Goal: Transaction & Acquisition: Purchase product/service

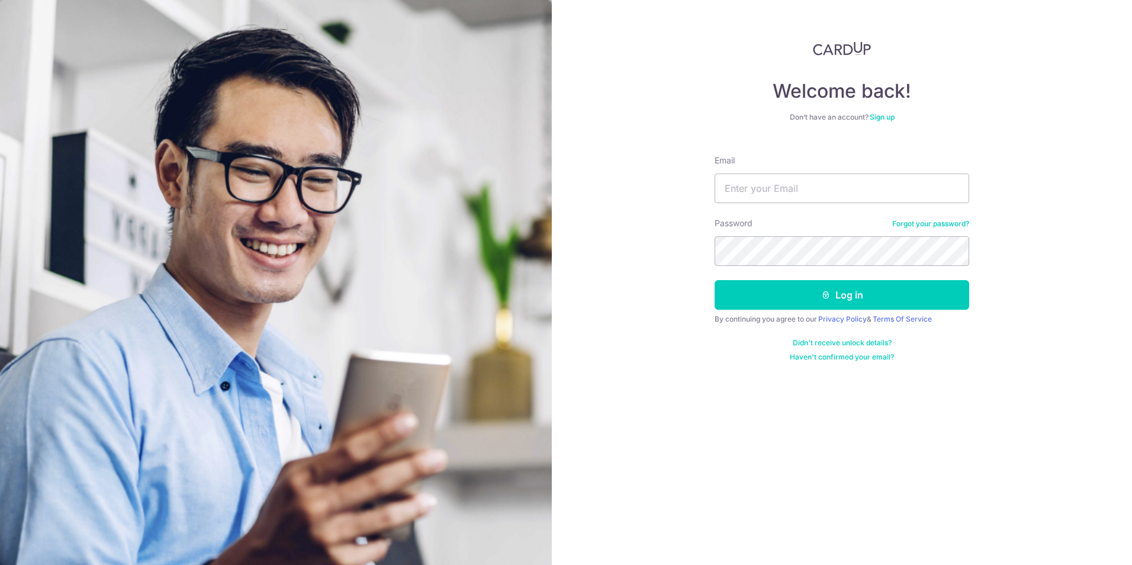
type input "keyagnes@hotmail.com"
click at [715, 280] on button "Log in" at bounding box center [842, 295] width 255 height 30
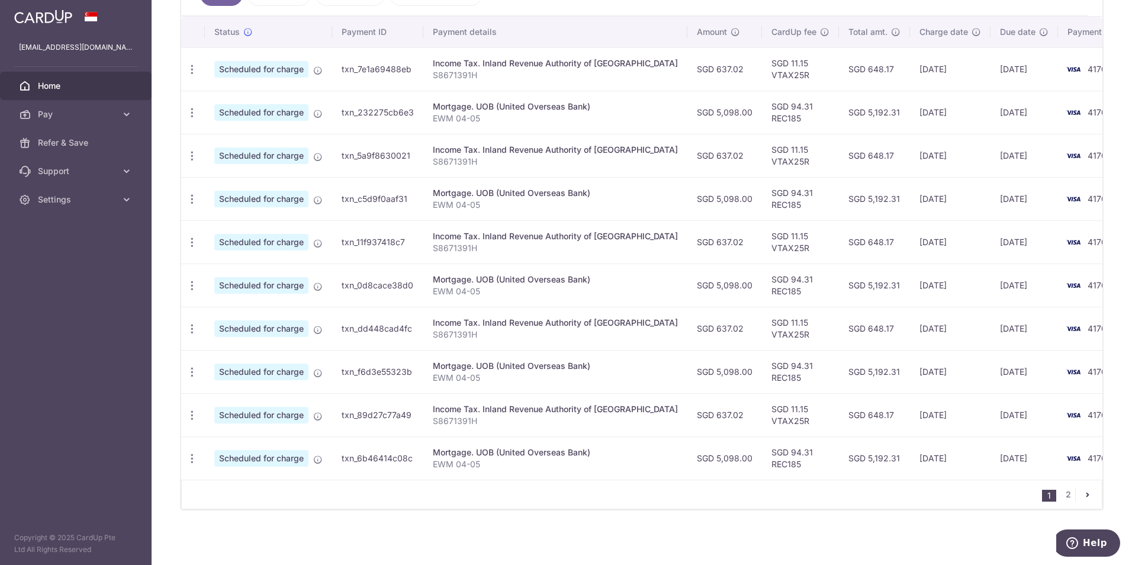
scroll to position [351, 0]
click at [1063, 493] on link "2" at bounding box center [1068, 493] width 14 height 14
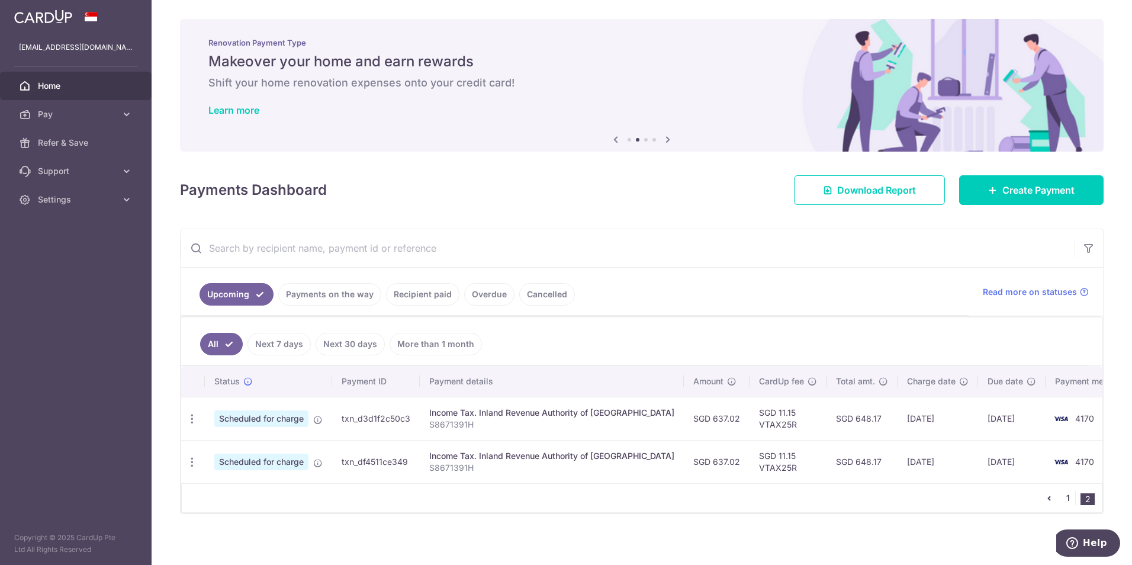
click at [1062, 493] on link "1" at bounding box center [1068, 498] width 14 height 14
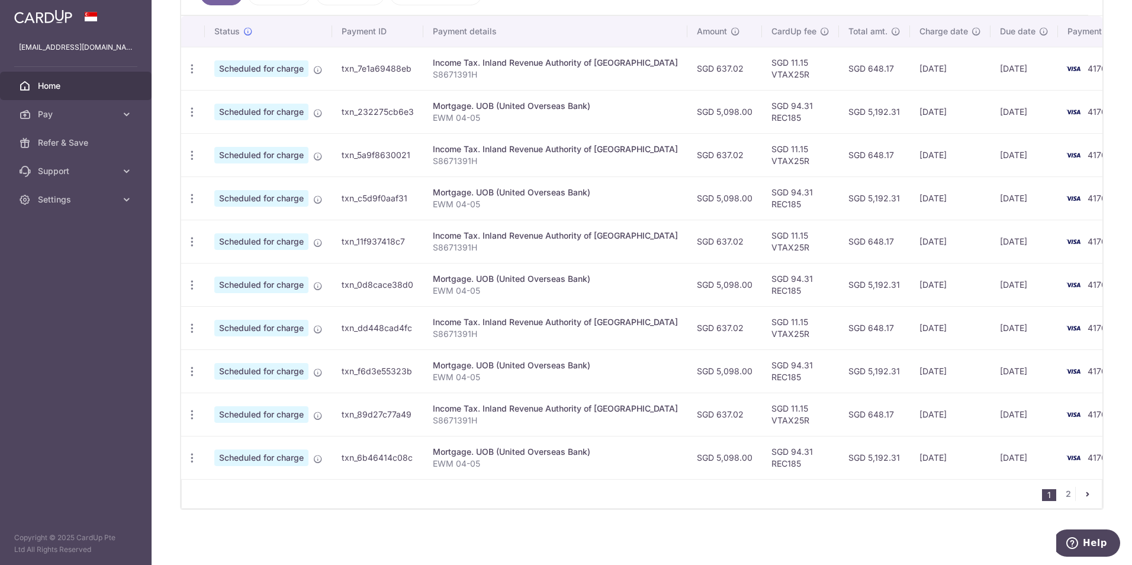
scroll to position [351, 0]
click at [1065, 499] on link "2" at bounding box center [1068, 493] width 14 height 14
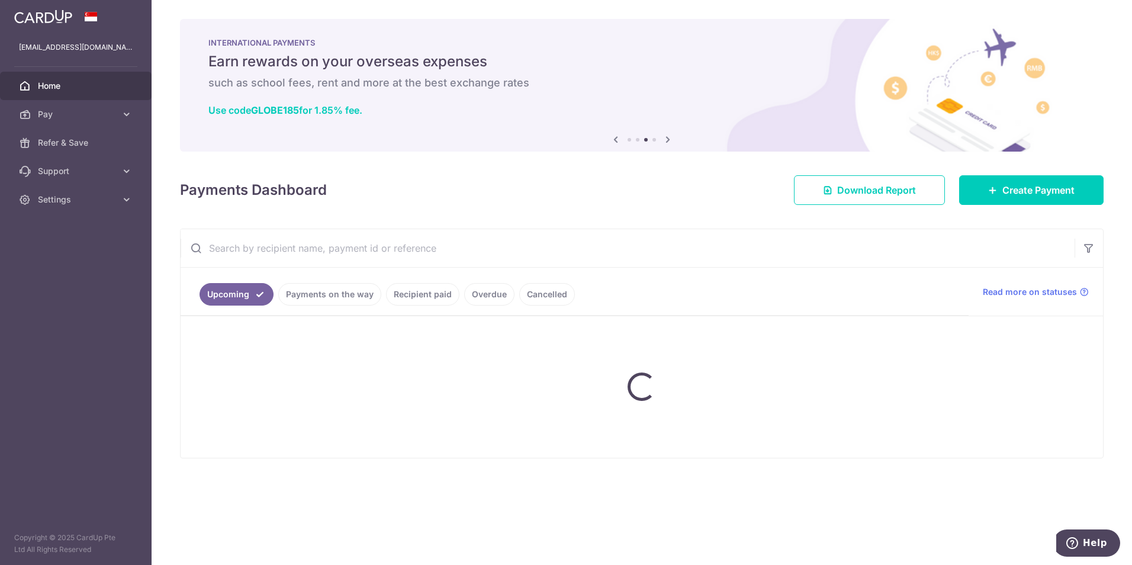
scroll to position [0, 0]
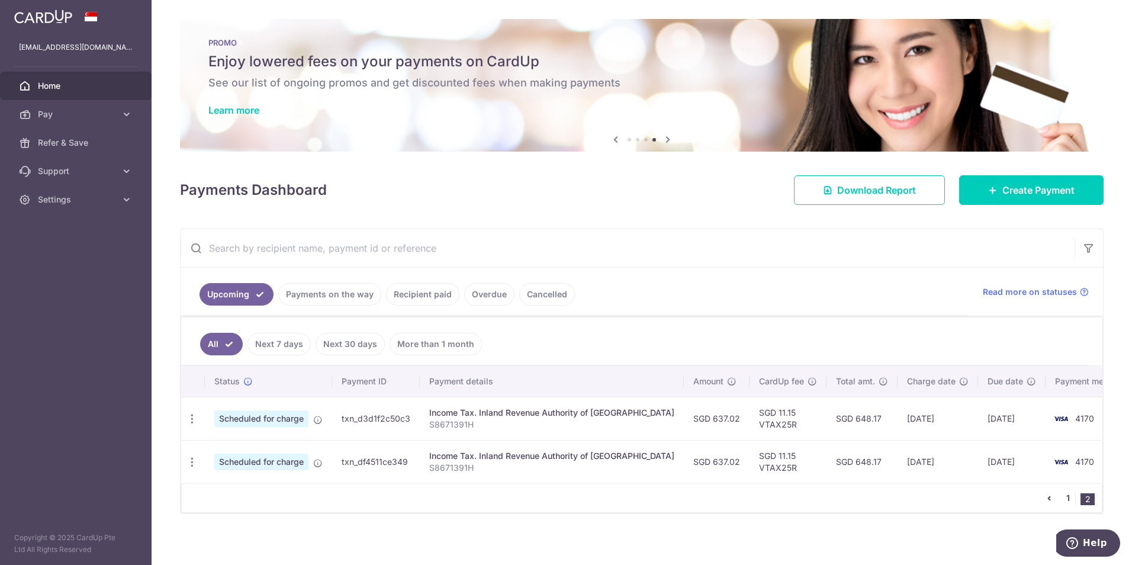
click at [1064, 496] on link "1" at bounding box center [1068, 498] width 14 height 14
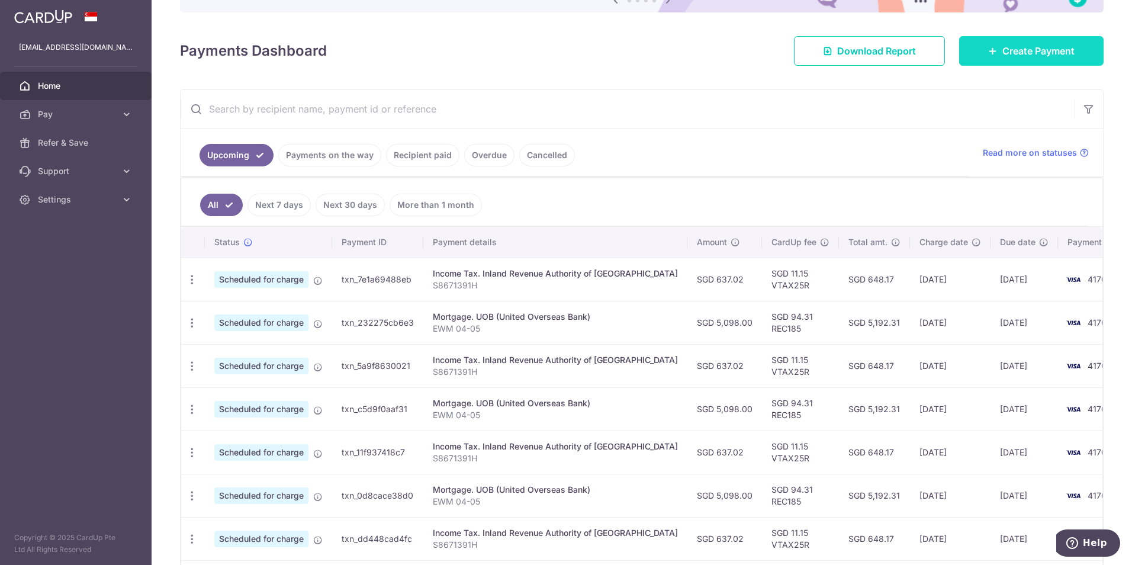
scroll to position [114, 0]
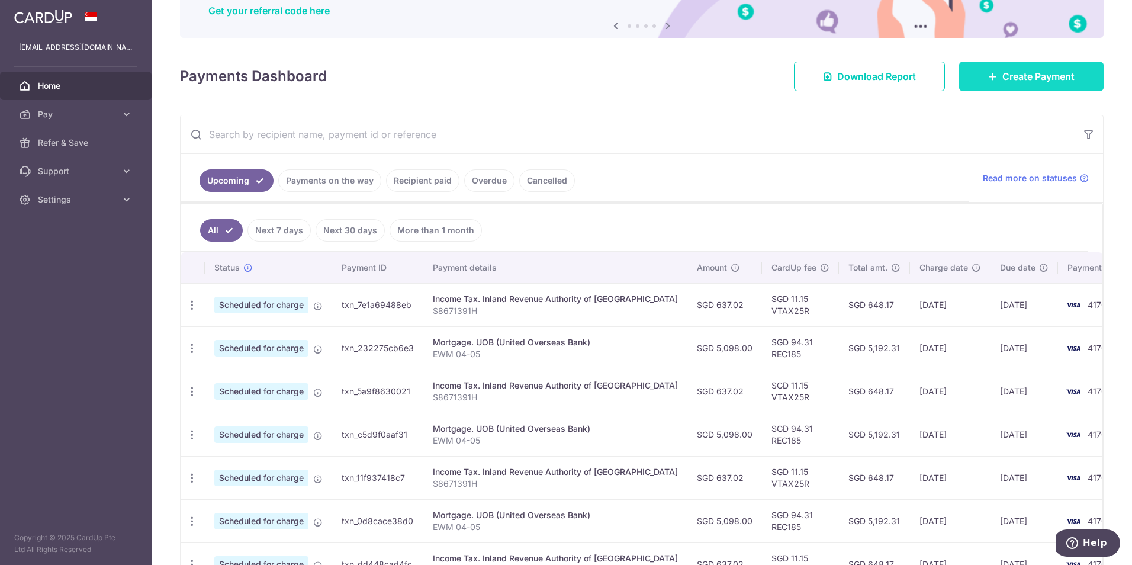
click at [1004, 88] on link "Create Payment" at bounding box center [1031, 77] width 144 height 30
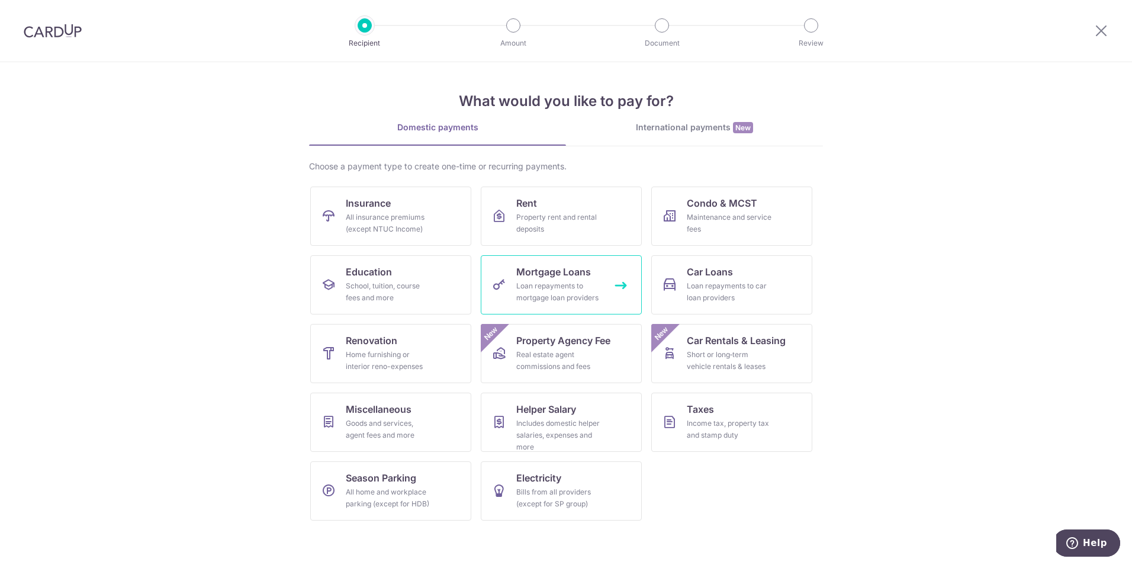
click at [608, 288] on link "Mortgage Loans Loan repayments to mortgage loan providers" at bounding box center [561, 284] width 161 height 59
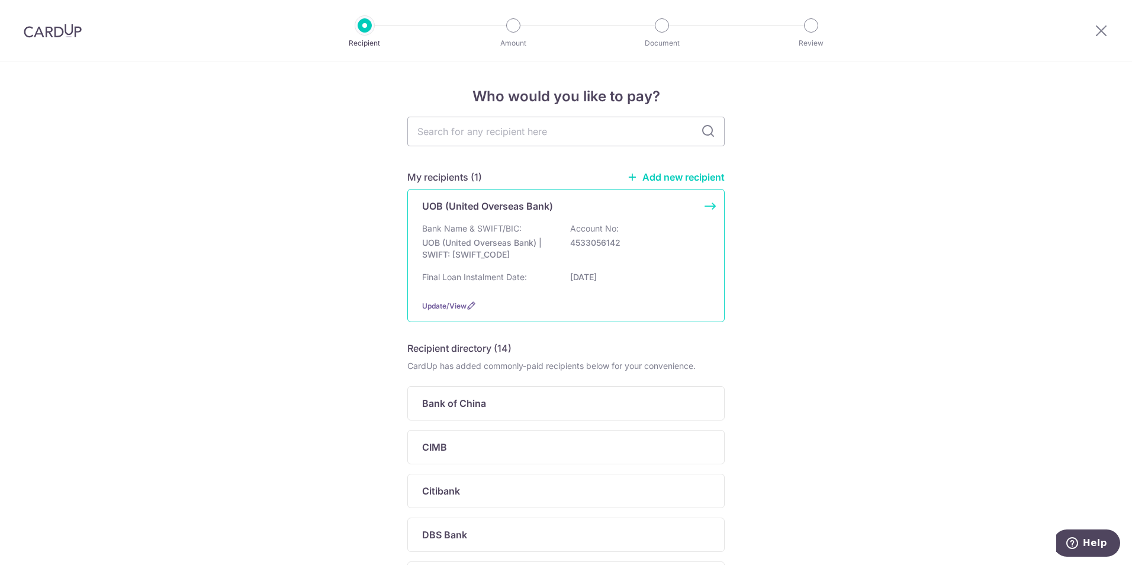
click at [547, 247] on p "UOB (United Overseas Bank) | SWIFT: UOVBSGSGXXX" at bounding box center [488, 249] width 133 height 24
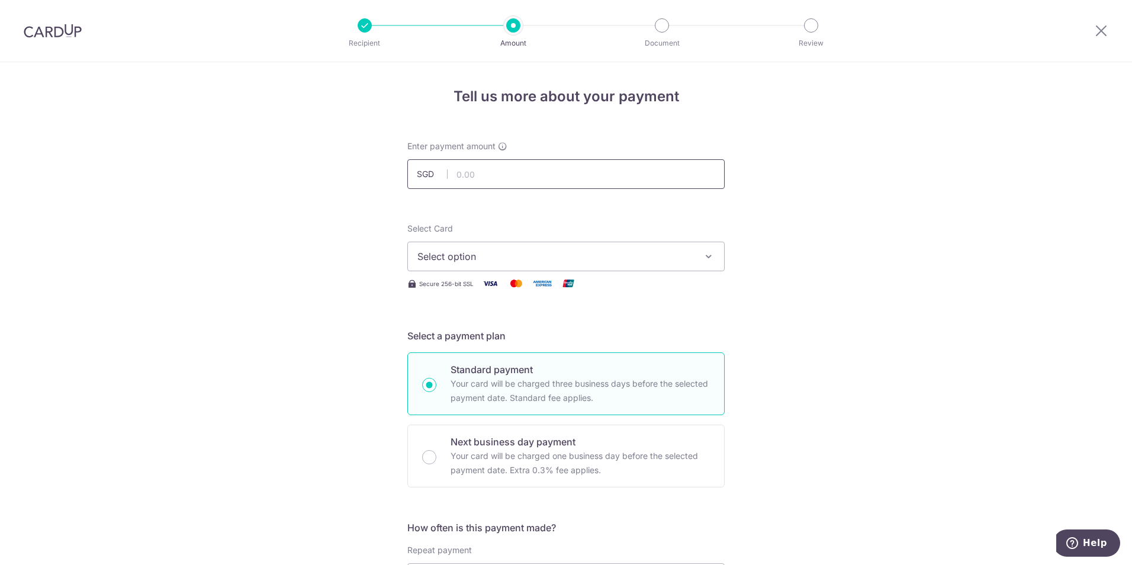
click at [586, 182] on input "text" at bounding box center [565, 174] width 317 height 30
type input "5,098.00"
click at [604, 256] on span "Select option" at bounding box center [555, 256] width 276 height 14
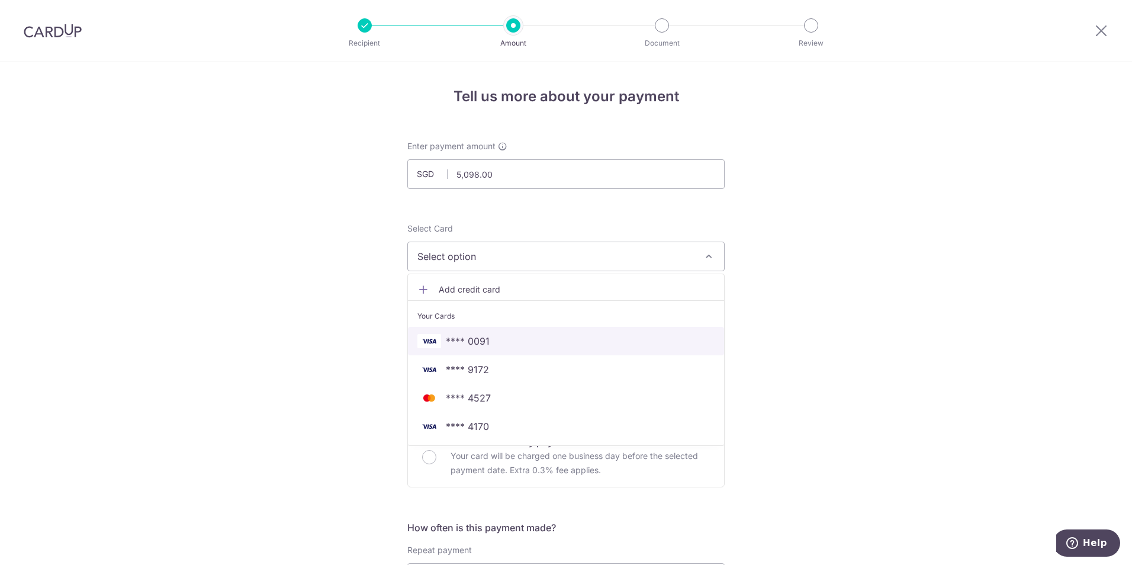
click at [486, 342] on span "**** 0091" at bounding box center [468, 341] width 44 height 14
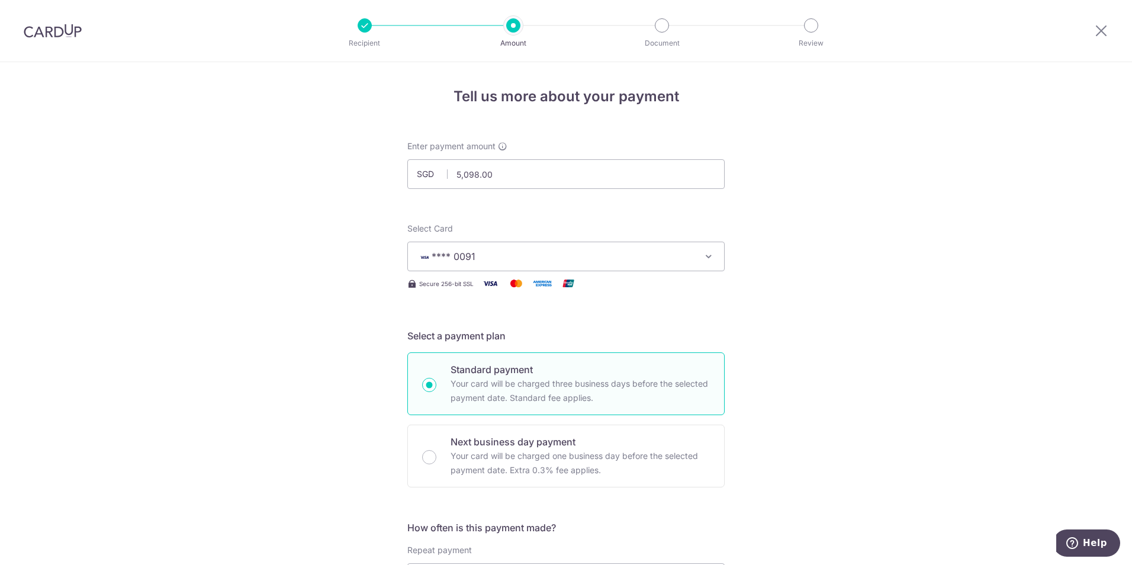
click at [706, 255] on icon "button" at bounding box center [709, 256] width 12 height 12
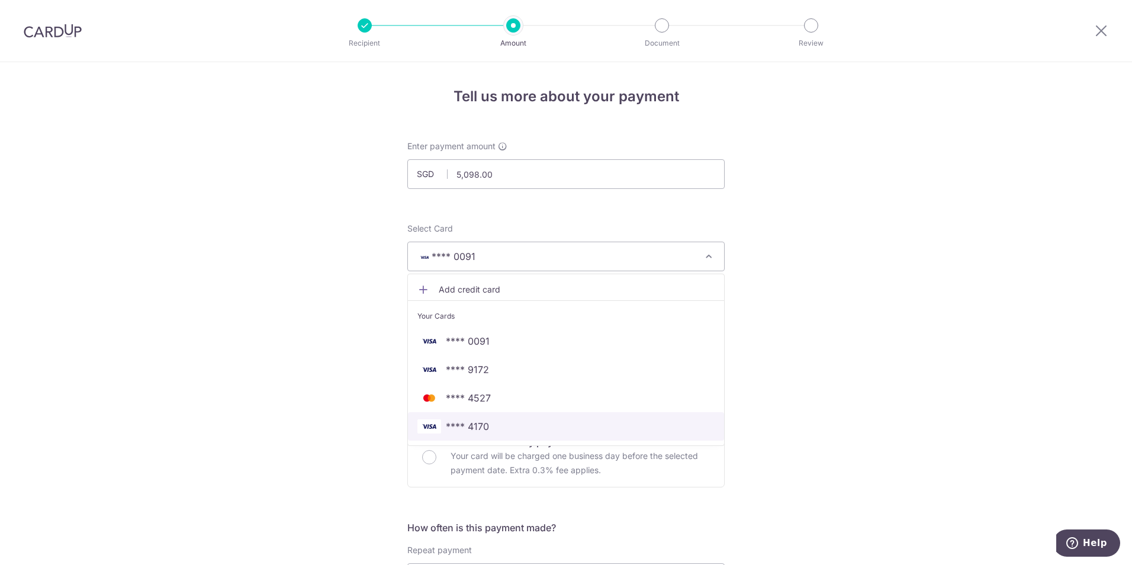
click at [502, 420] on span "**** 4170" at bounding box center [565, 426] width 297 height 14
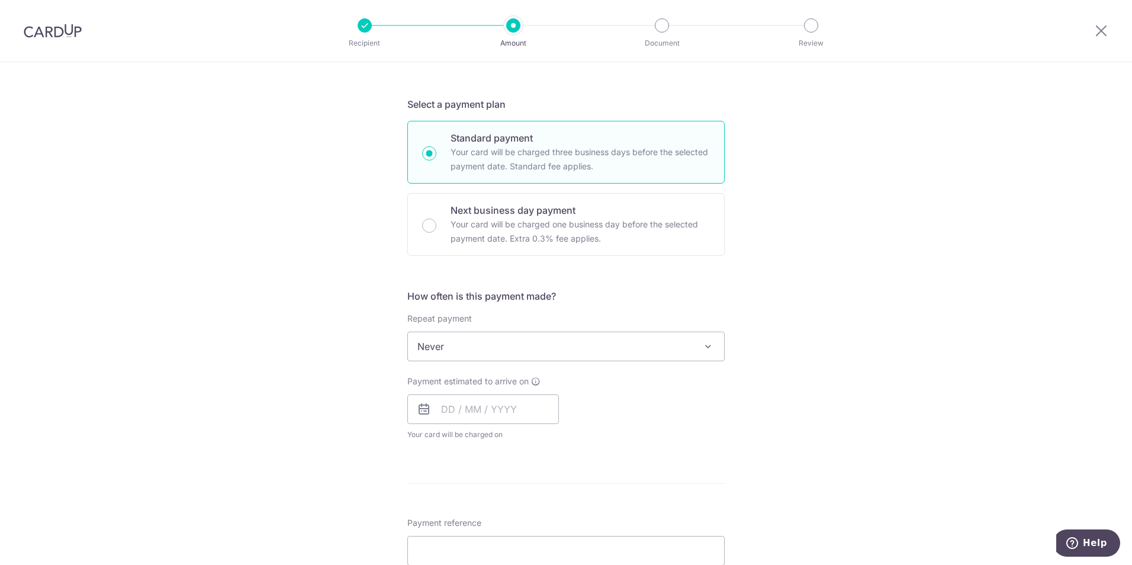
scroll to position [237, 0]
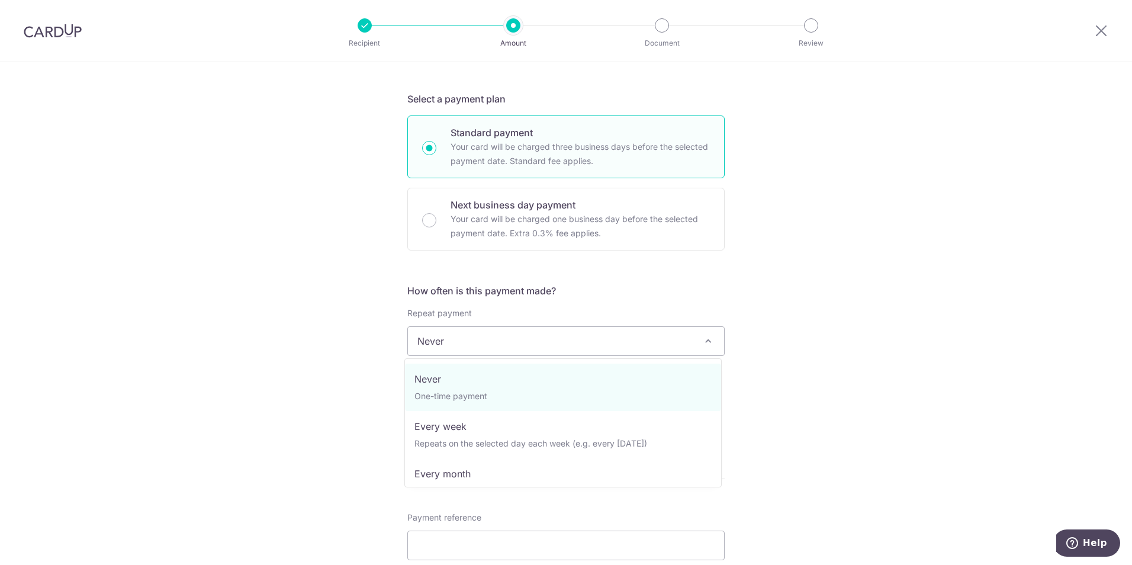
click at [599, 348] on span "Never" at bounding box center [566, 341] width 316 height 28
select select "3"
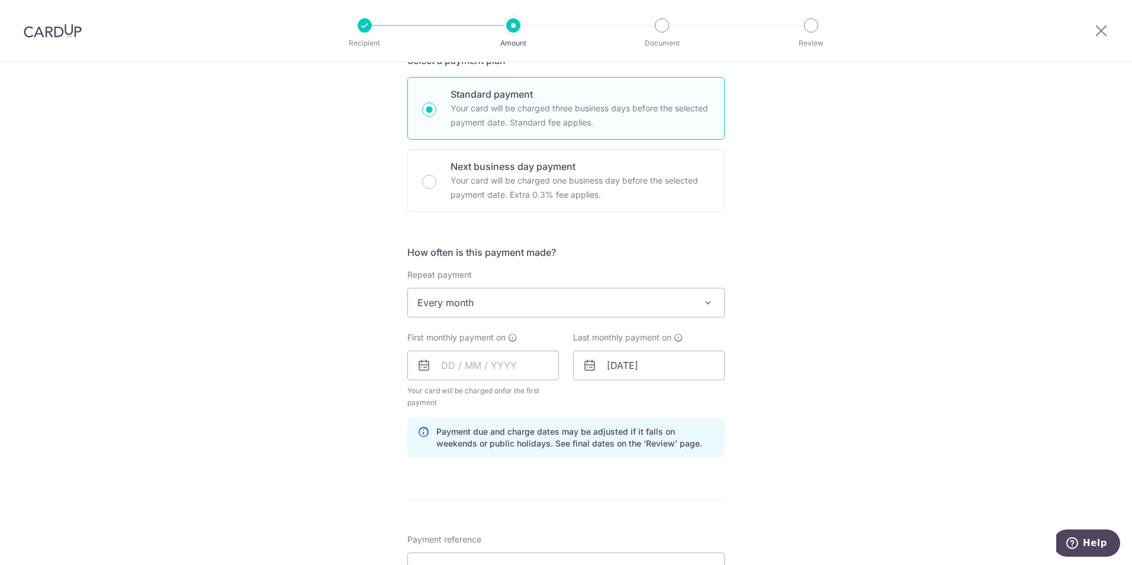
scroll to position [296, 0]
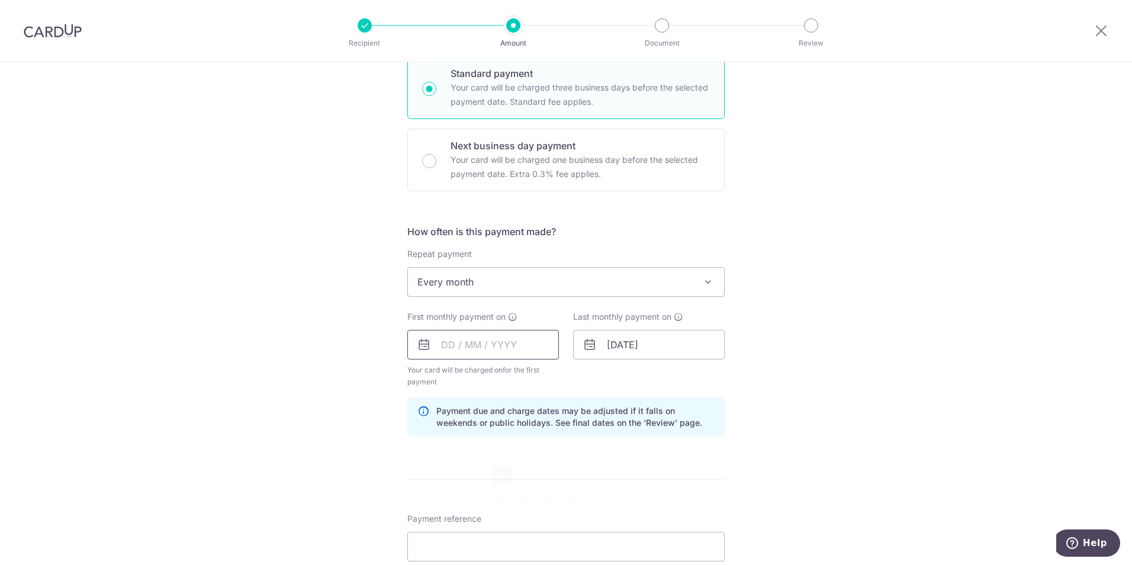
click at [496, 342] on input "text" at bounding box center [483, 345] width 152 height 30
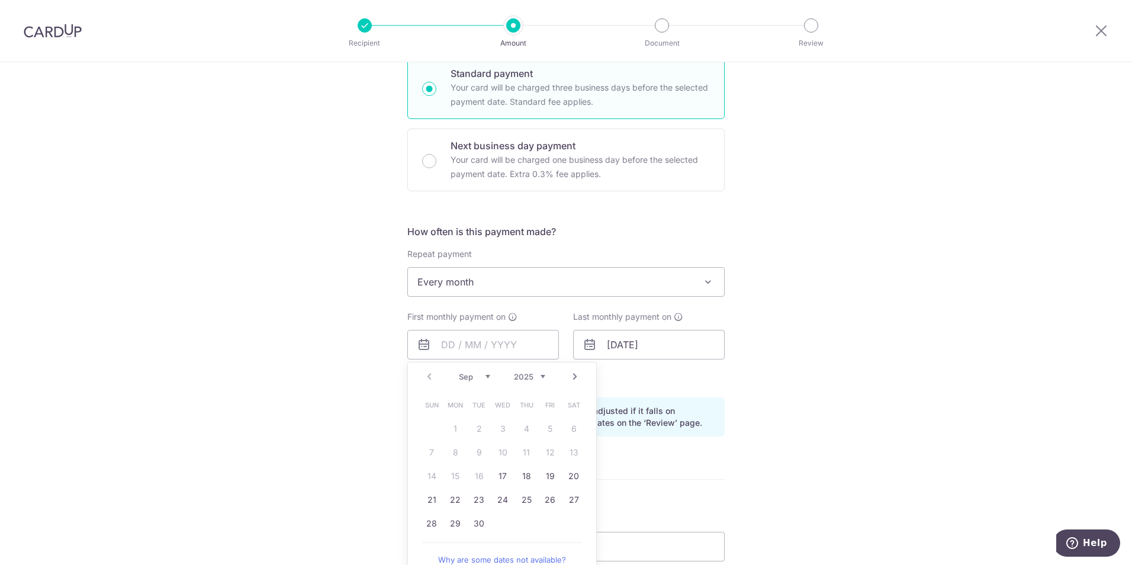
click at [571, 371] on link "Next" at bounding box center [575, 376] width 14 height 14
click at [571, 372] on link "Next" at bounding box center [575, 376] width 14 height 14
click at [478, 378] on select "Jan Feb Mar Apr May Jun Jul Aug Sep Oct Nov Dec" at bounding box center [474, 376] width 31 height 9
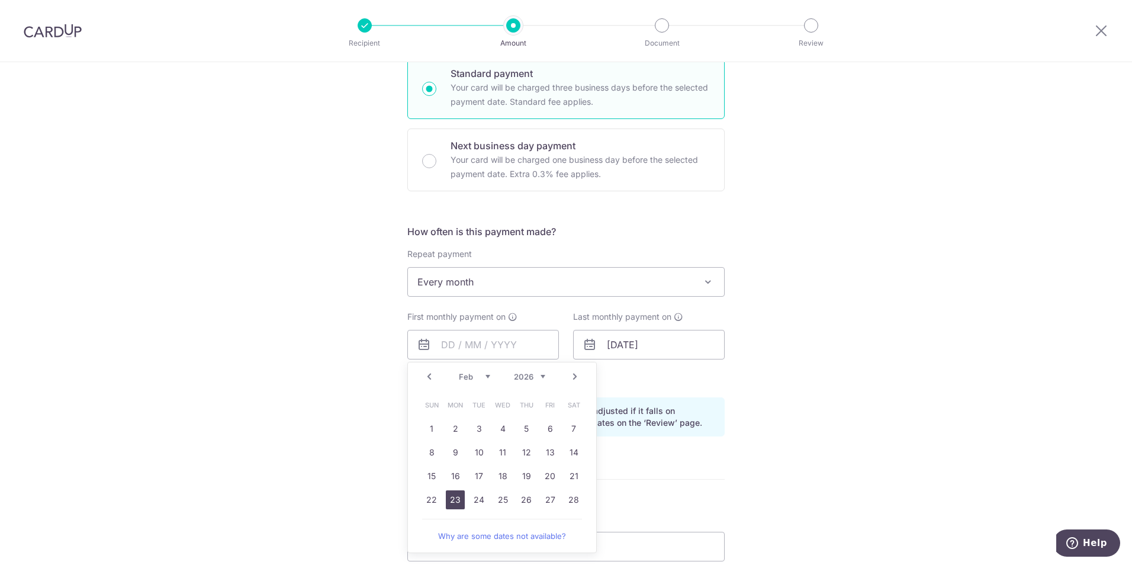
click at [448, 493] on link "23" at bounding box center [455, 499] width 19 height 19
type input "[DATE]"
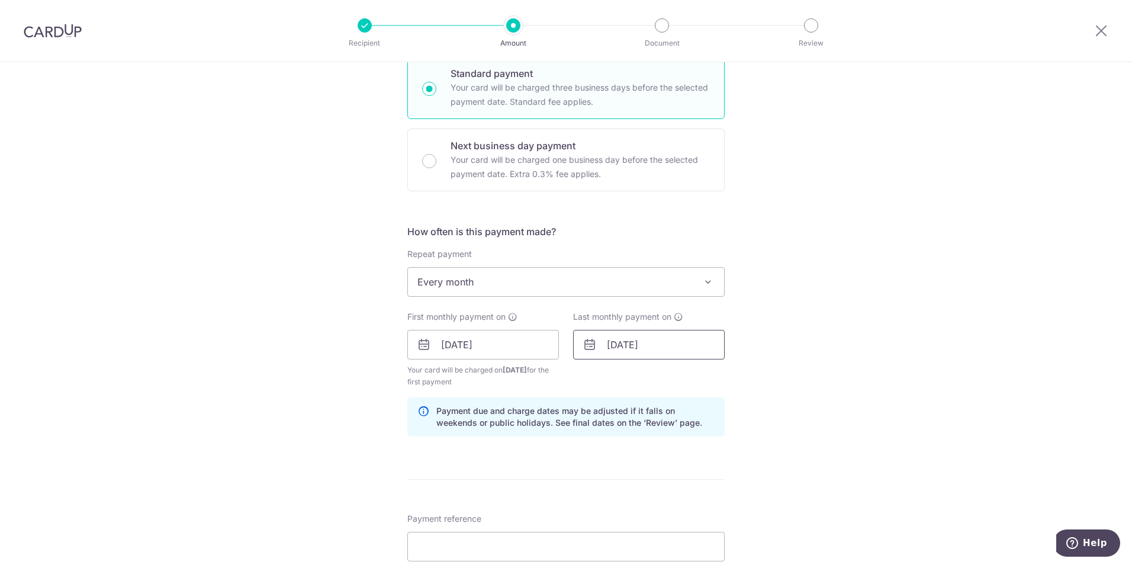
click at [673, 344] on input "27/02/2026" at bounding box center [649, 345] width 152 height 30
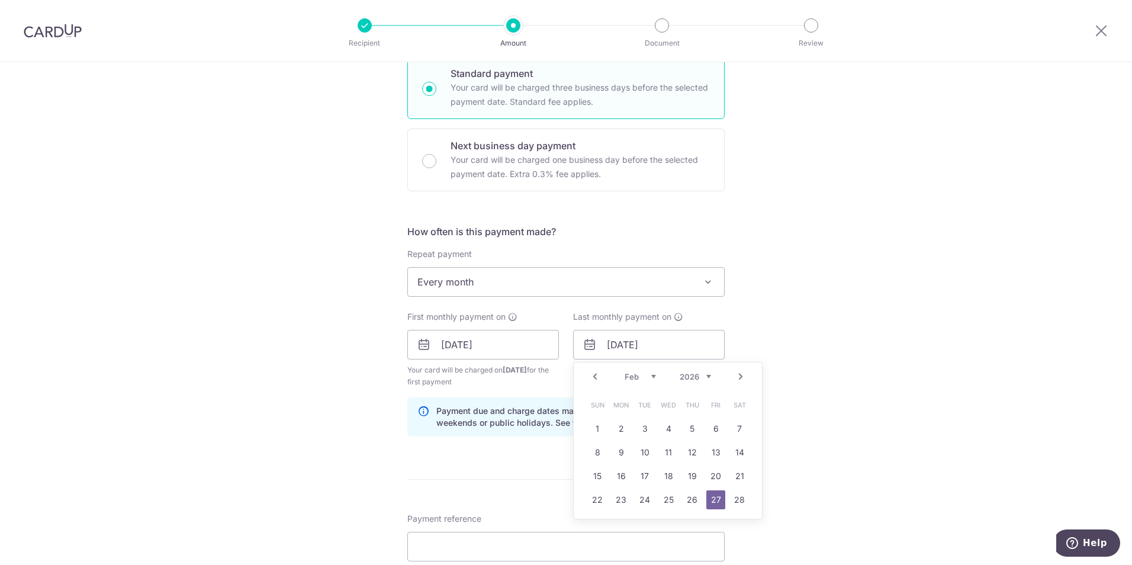
click at [708, 383] on div "Prev Next Jan Feb Mar Apr May Jun Jul Aug Sep Oct Nov Dec 2024 2025 2026 2027 2…" at bounding box center [668, 376] width 188 height 28
click at [702, 378] on select "2024 2025 2026 2027 2028 2029 2030 2031 2032 2033 2034 2035" at bounding box center [695, 376] width 31 height 9
click at [716, 497] on link "23" at bounding box center [715, 499] width 19 height 19
type input "[DATE]"
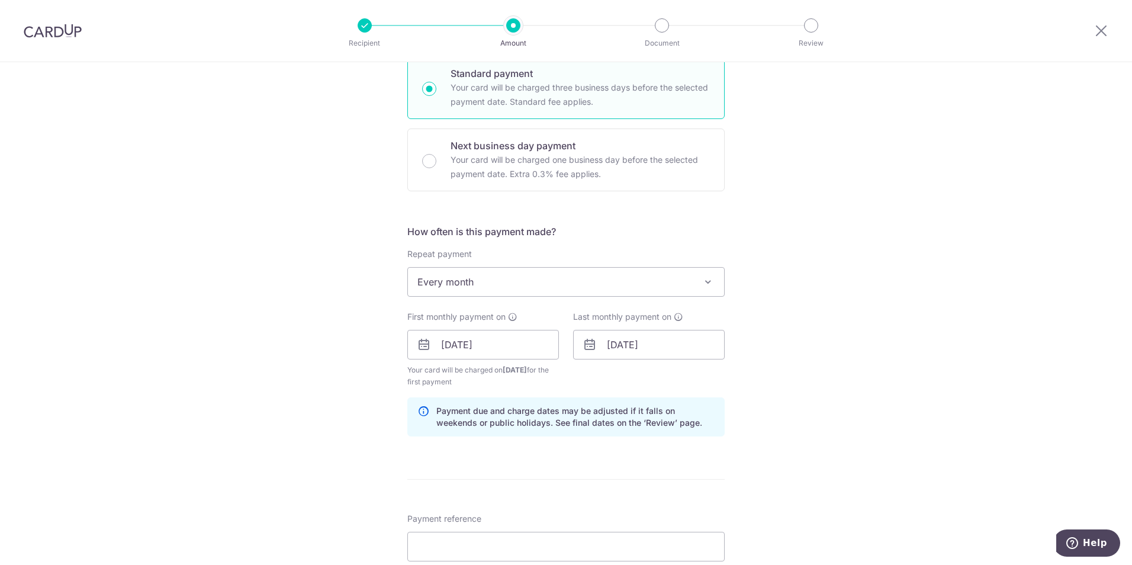
click at [819, 406] on div "Tell us more about your payment Enter payment amount SGD 5,098.00 5098.00 Selec…" at bounding box center [566, 331] width 1132 height 1131
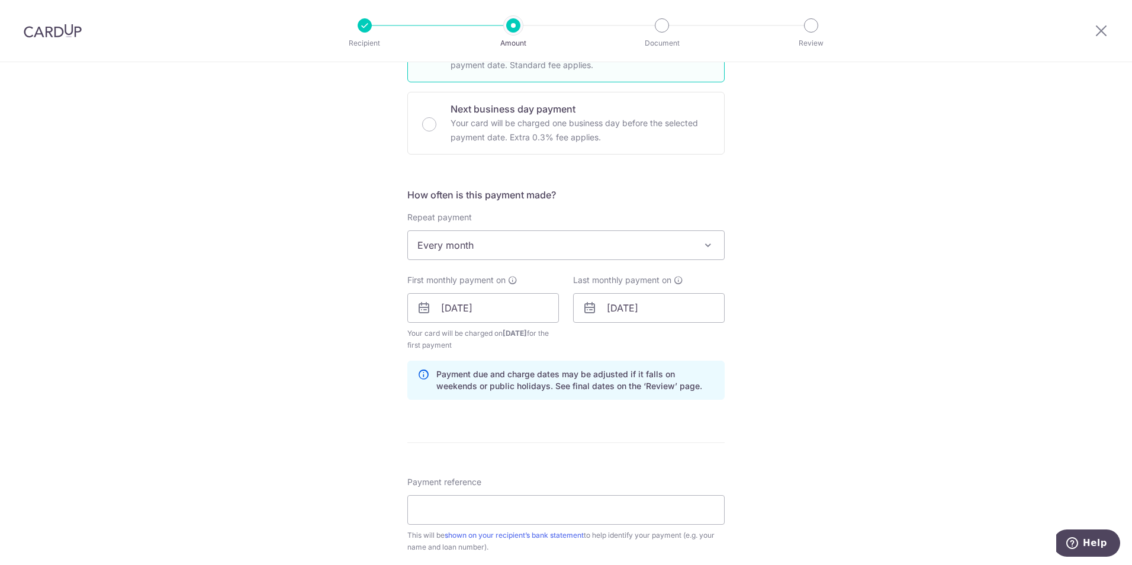
scroll to position [414, 0]
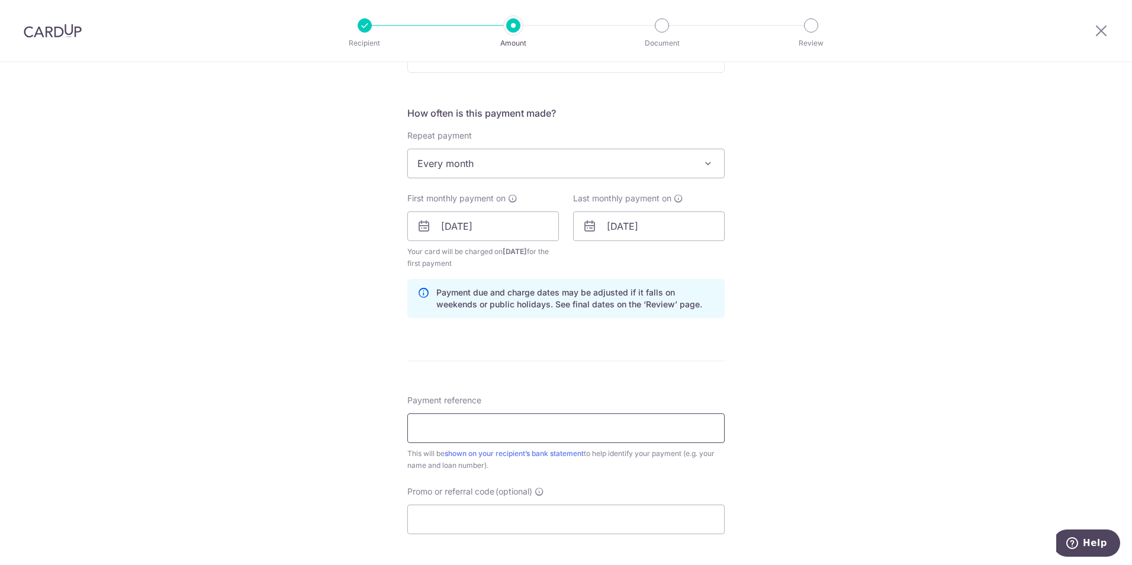
click at [591, 420] on input "Payment reference" at bounding box center [565, 428] width 317 height 30
type input "EWM 04-05"
click at [785, 374] on div "Tell us more about your payment Enter payment amount SGD 5,098.00 5098.00 Selec…" at bounding box center [566, 213] width 1132 height 1131
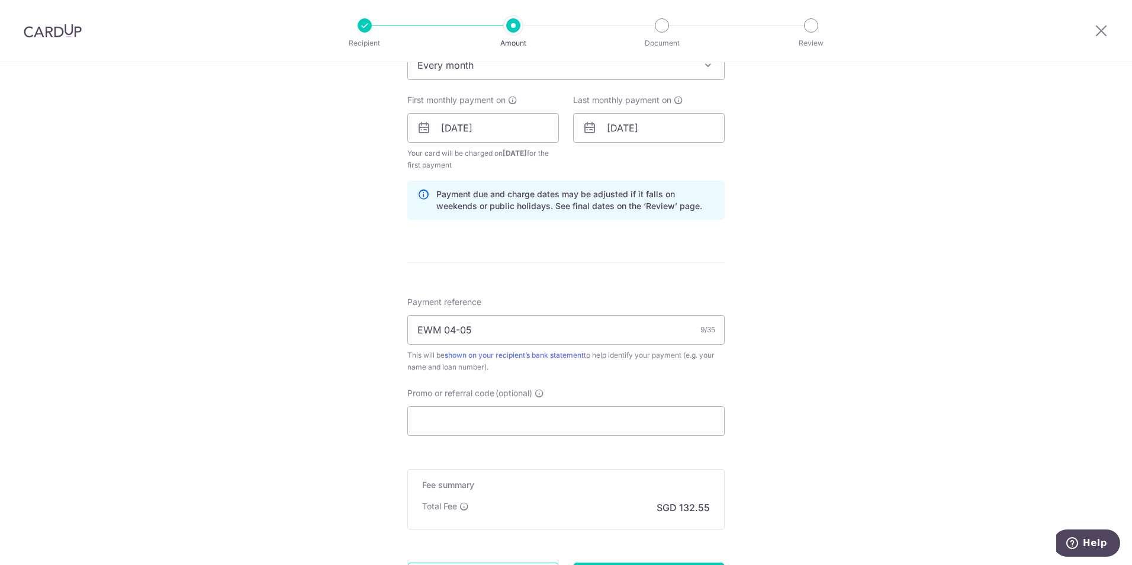
scroll to position [533, 0]
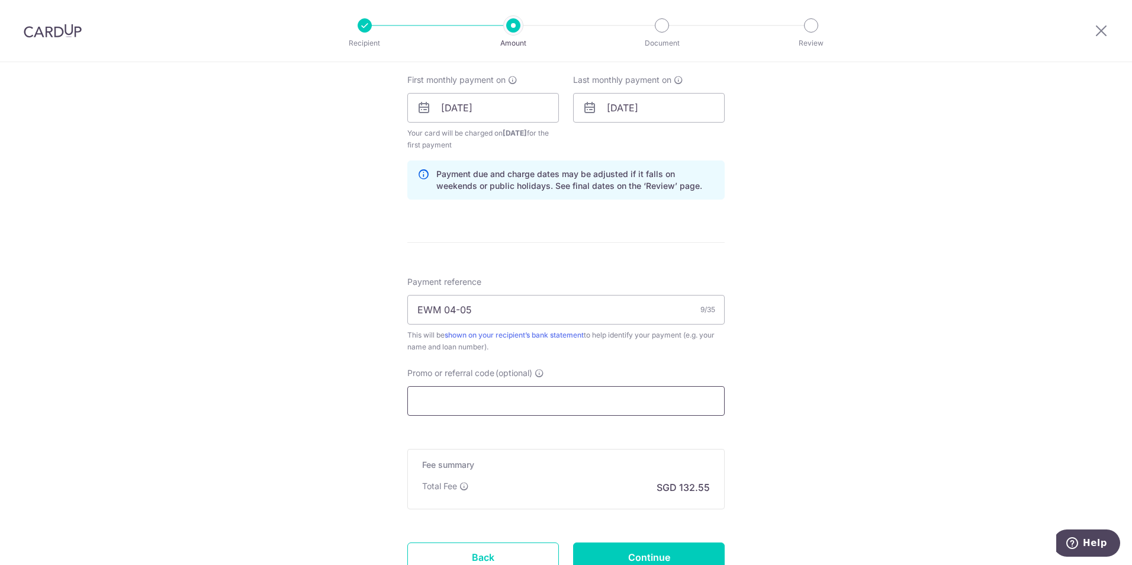
click at [564, 403] on input "Promo or referral code (optional)" at bounding box center [565, 401] width 317 height 30
click at [432, 401] on input "Promo or referral code (optional)" at bounding box center [565, 401] width 317 height 30
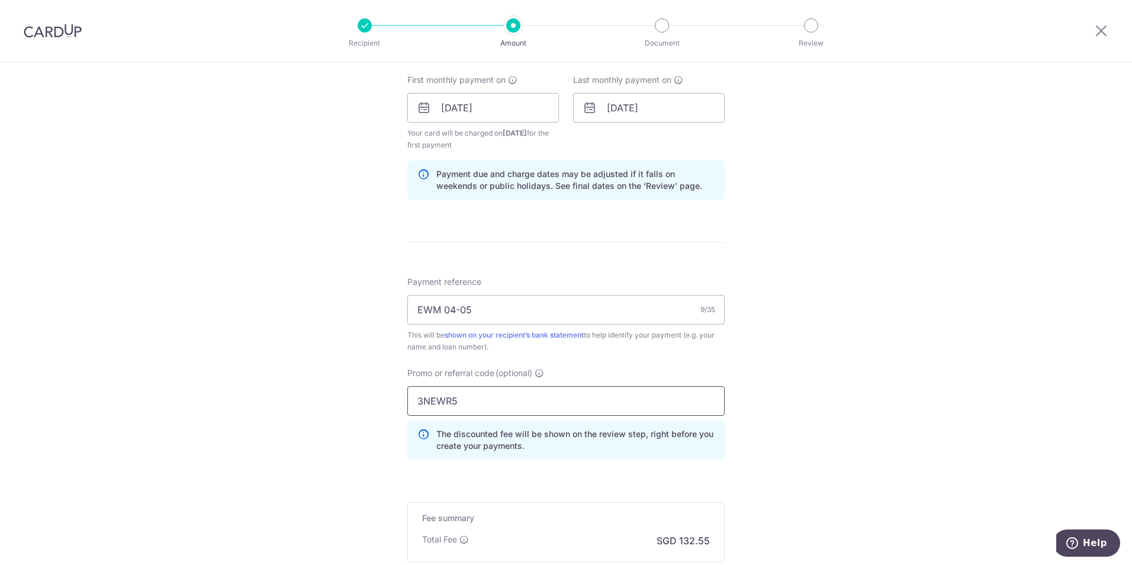
type input "3NEWR5"
click at [904, 493] on div "Tell us more about your payment Enter payment amount SGD 5,098.00 5098.00 Selec…" at bounding box center [566, 121] width 1132 height 1185
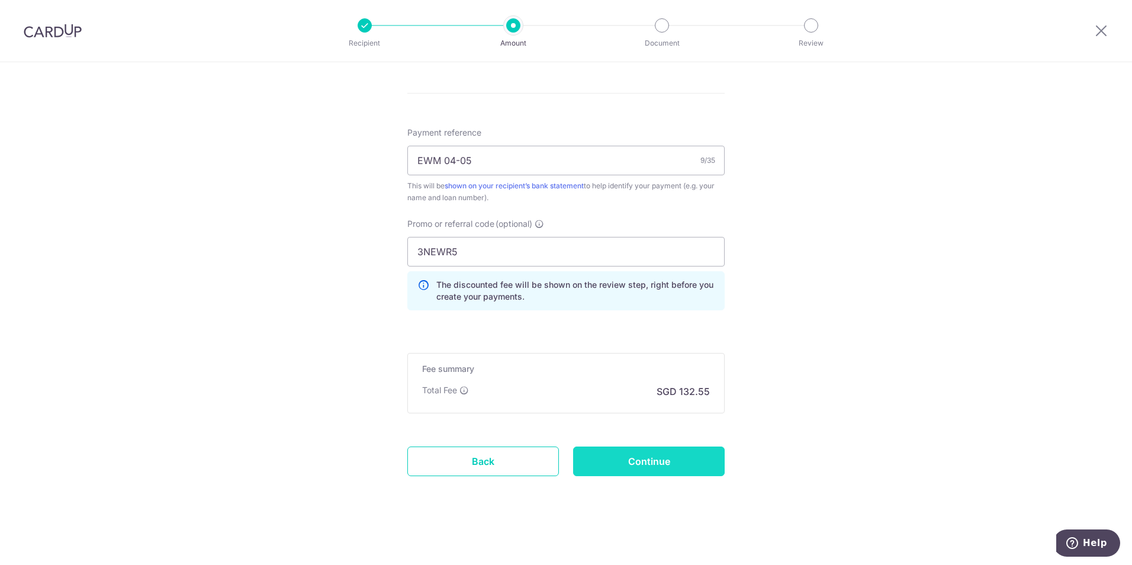
click at [672, 453] on input "Continue" at bounding box center [649, 461] width 152 height 30
type input "Create Schedule"
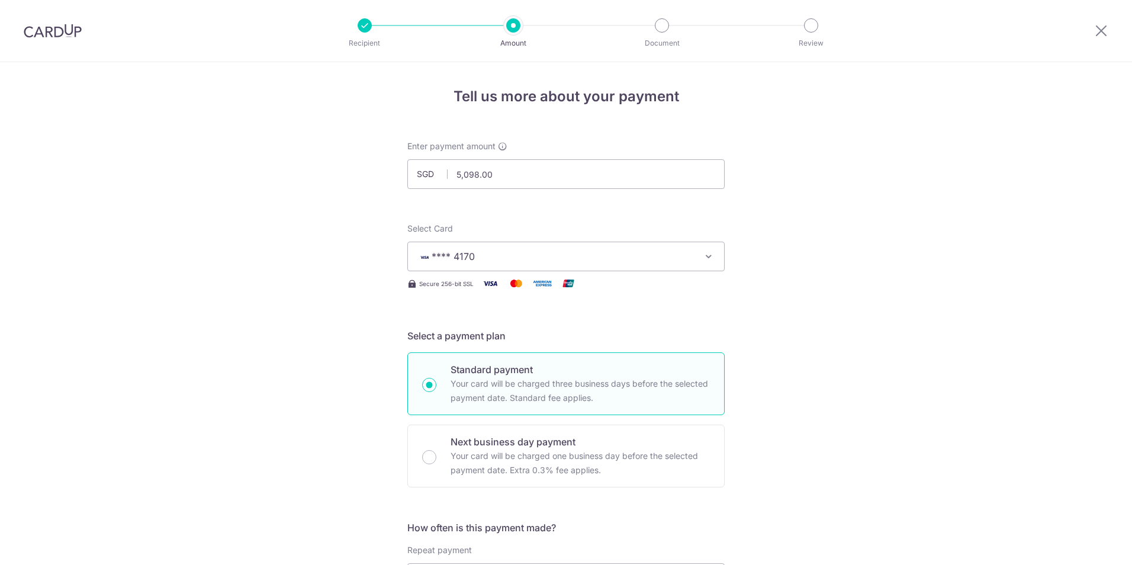
scroll to position [598, 0]
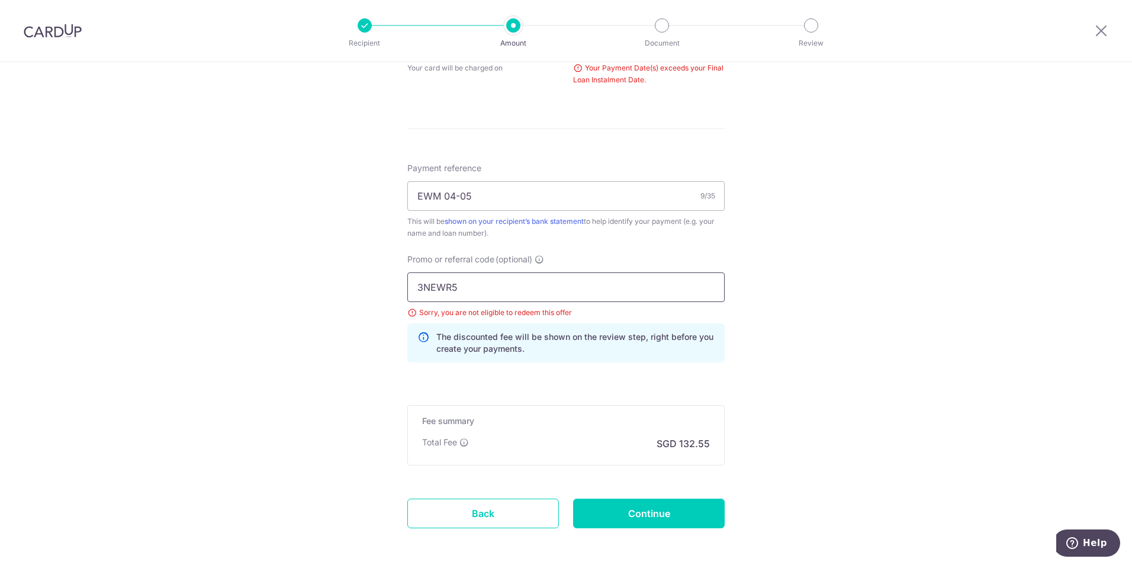
click at [467, 291] on input "3NEWR5" at bounding box center [565, 287] width 317 height 30
type input "3NEWR6"
click at [805, 343] on div "Tell us more about your payment Enter payment amount SGD 5,098.00 5098.00 Selec…" at bounding box center [566, 40] width 1132 height 1153
click at [675, 494] on form "Enter payment amount SGD 5,098.00 5098.00 Select Card **** 4170 Add credit card…" at bounding box center [565, 51] width 317 height 1019
click at [672, 515] on input "Continue" at bounding box center [649, 514] width 152 height 30
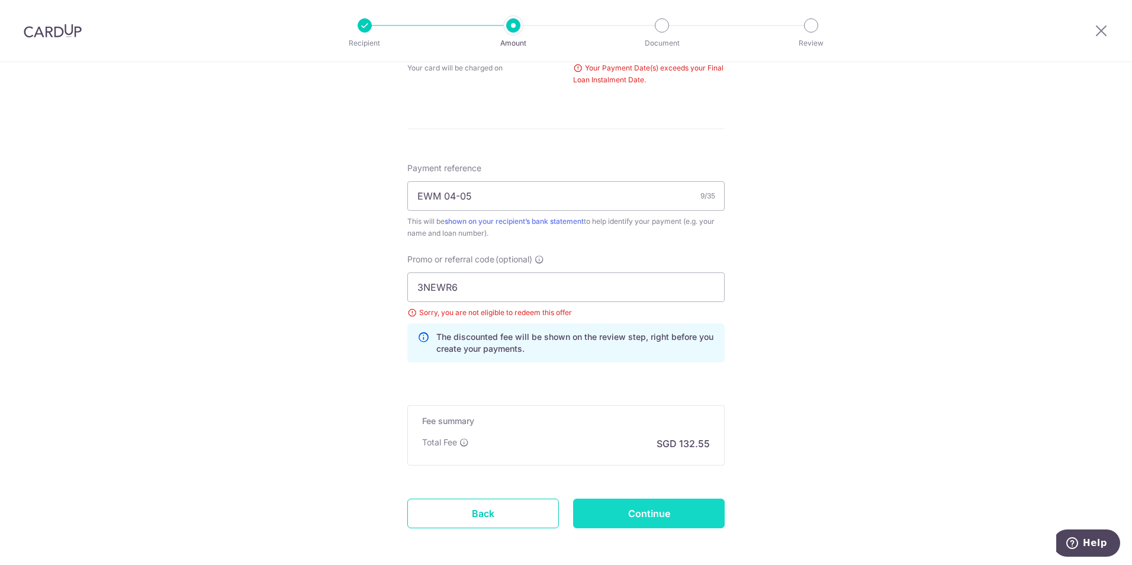
type input "Create Schedule"
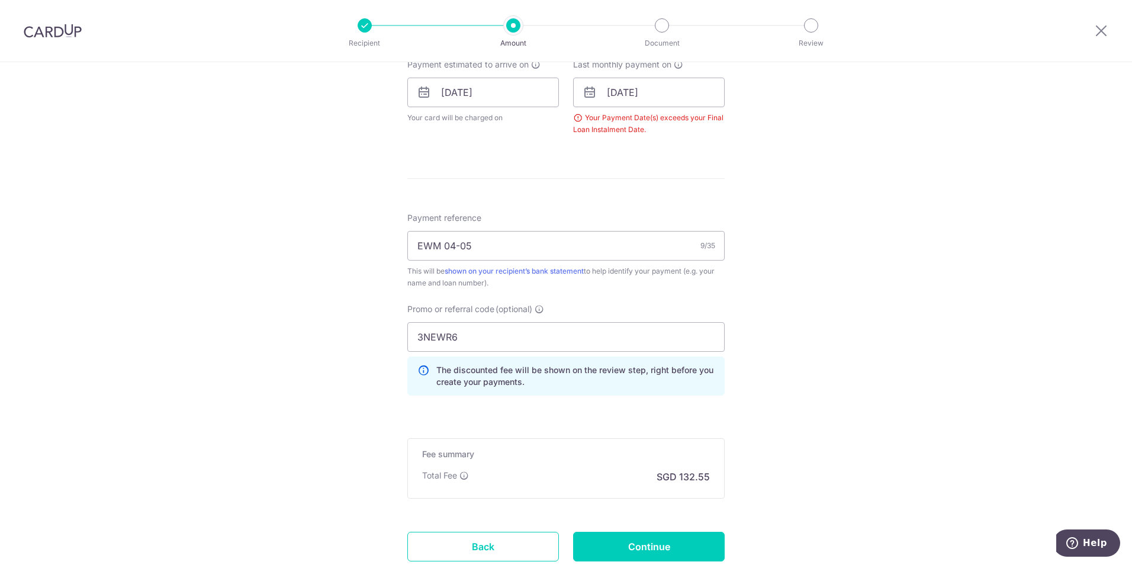
scroll to position [480, 0]
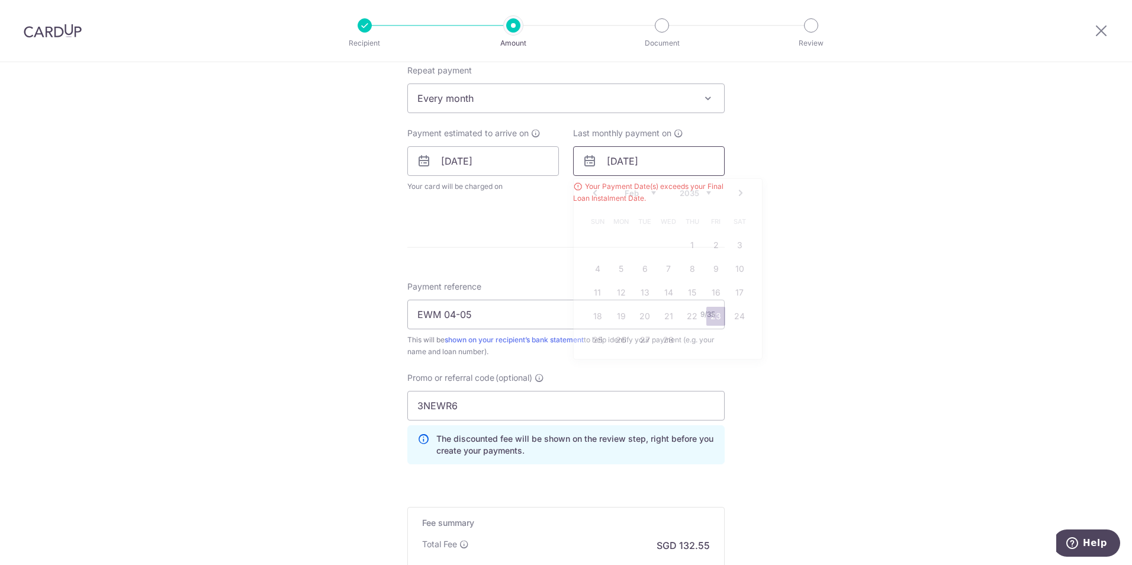
click at [674, 159] on input "23/02/2035" at bounding box center [649, 161] width 152 height 30
click at [707, 188] on select "2026 2027 2028 2029 2030 2031 2032 2033 2034 2035" at bounding box center [695, 192] width 31 height 9
click at [834, 267] on div "Tell us more about your payment Enter payment amount SGD 5,098.00 5098.00 Selec…" at bounding box center [566, 151] width 1132 height 1136
click at [676, 197] on div "Your Payment Date(s) exceeds your Final Loan Instalment Date." at bounding box center [649, 193] width 152 height 24
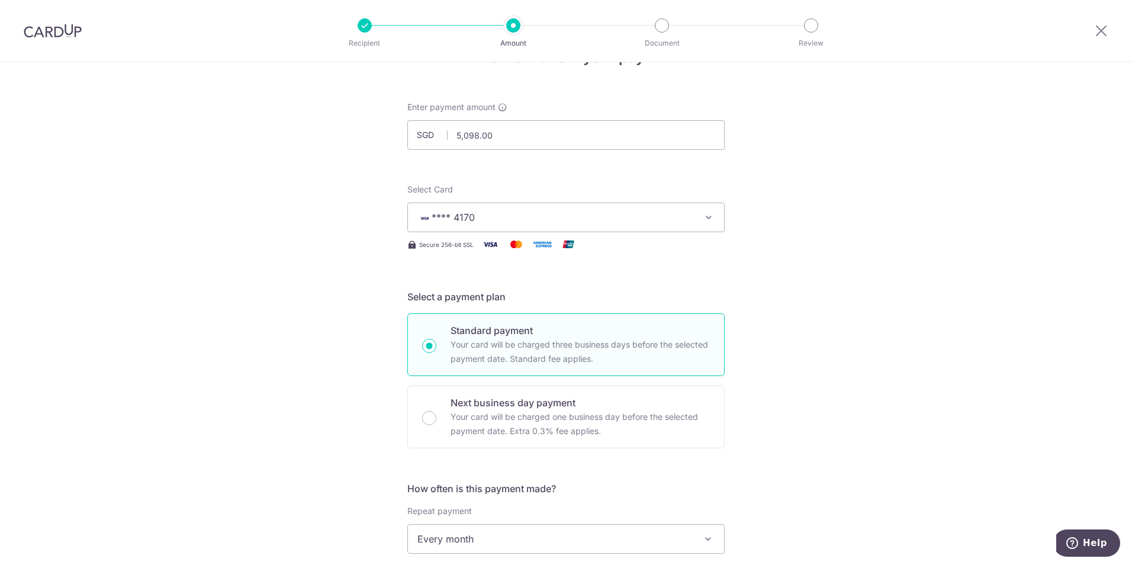
scroll to position [0, 0]
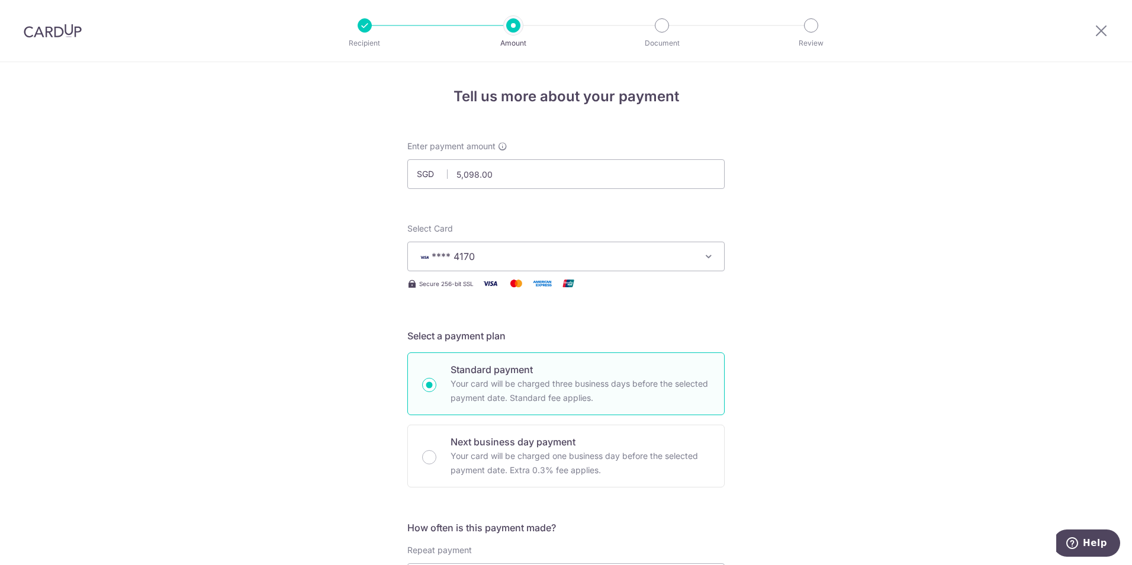
click at [356, 31] on div "Recipient Amount Document Review" at bounding box center [588, 31] width 508 height 62
select select "3"
click at [364, 25] on div at bounding box center [365, 25] width 14 height 14
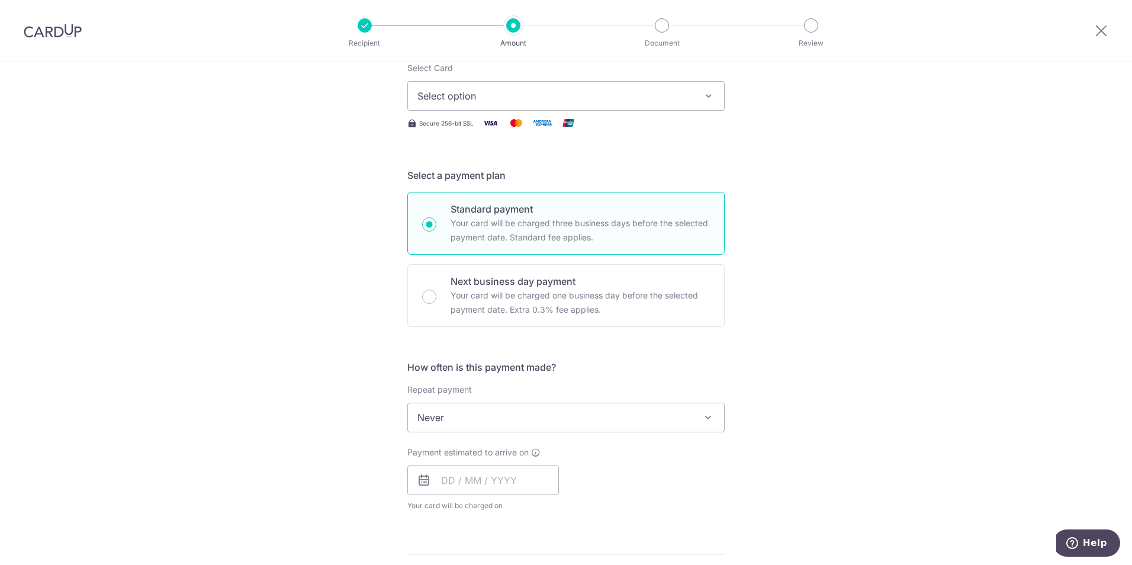
scroll to position [178, 0]
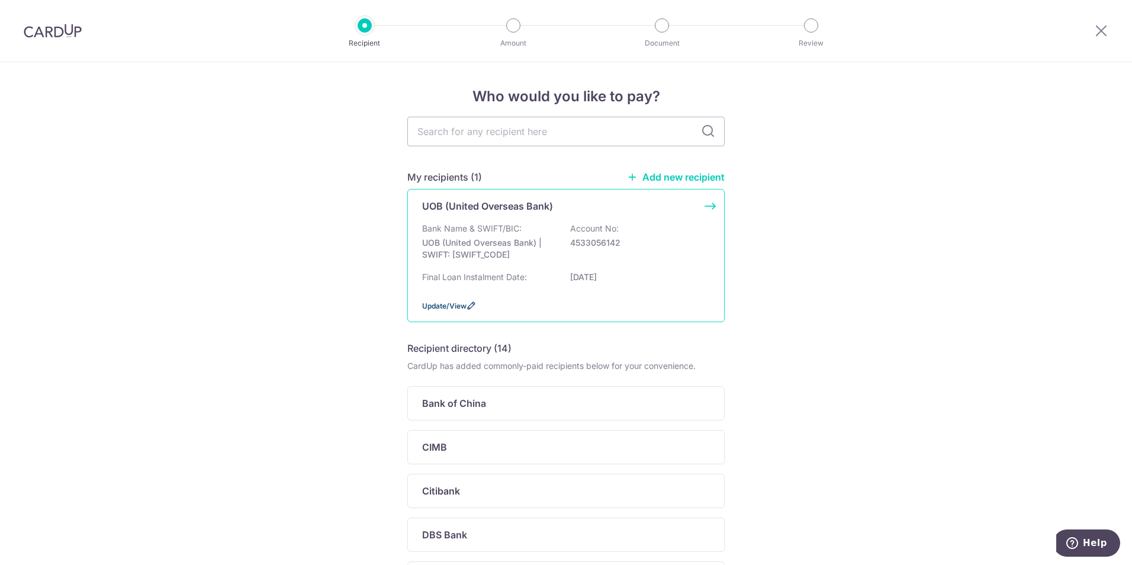
click at [461, 303] on span "Update/View" at bounding box center [444, 305] width 44 height 9
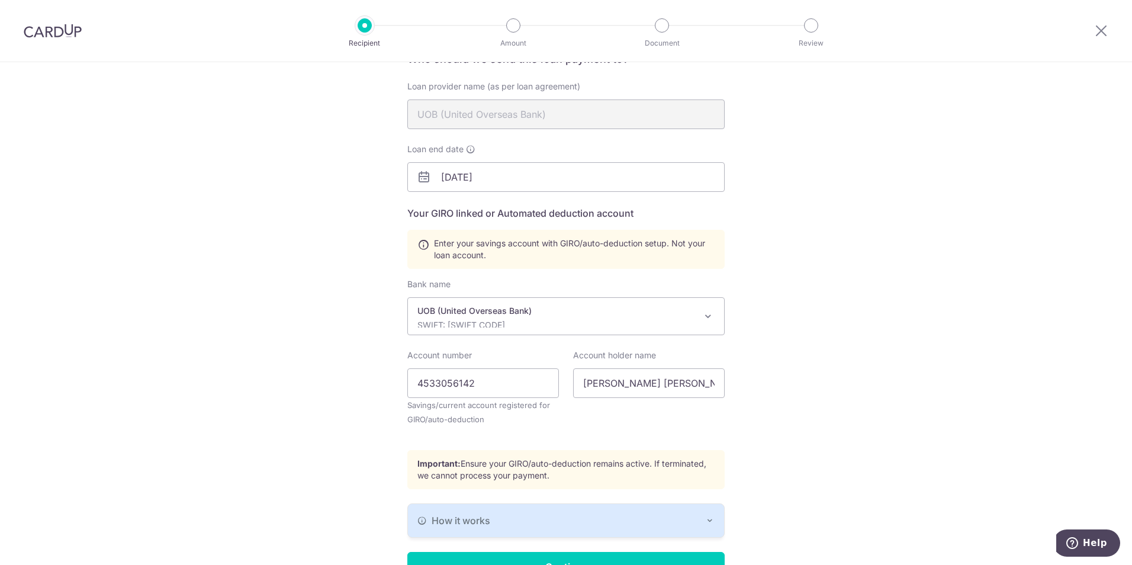
scroll to position [118, 0]
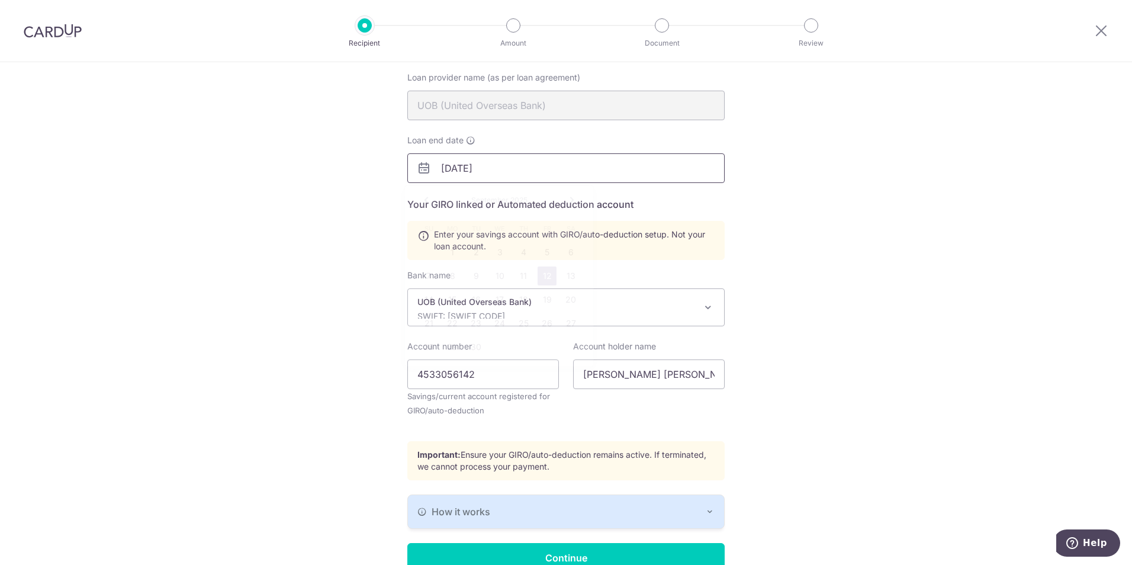
click at [581, 166] on input "[DATE]" at bounding box center [565, 168] width 317 height 30
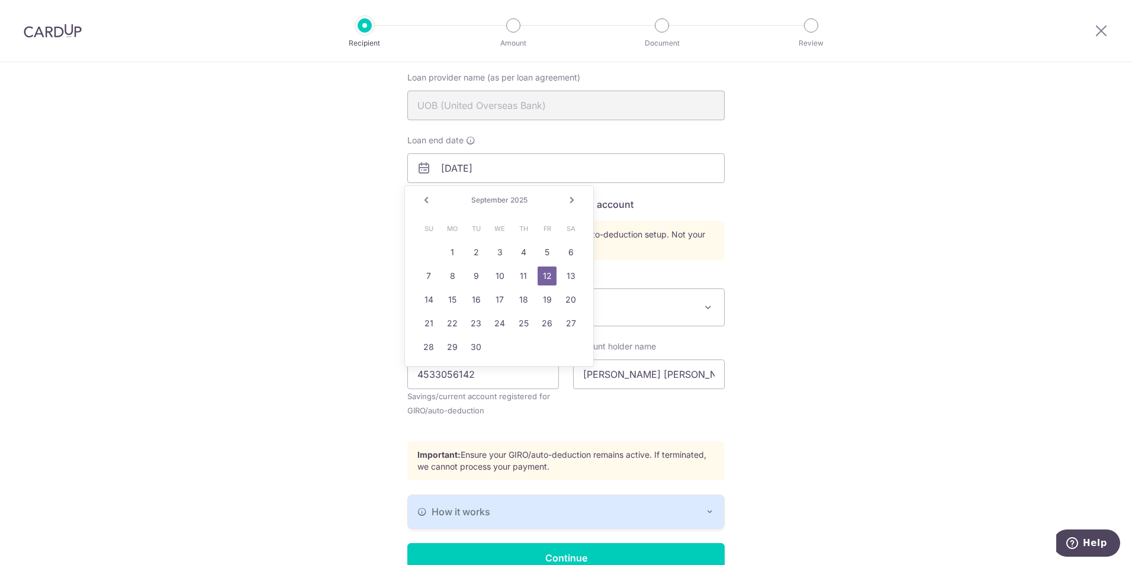
click at [575, 200] on link "Next" at bounding box center [572, 200] width 14 height 14
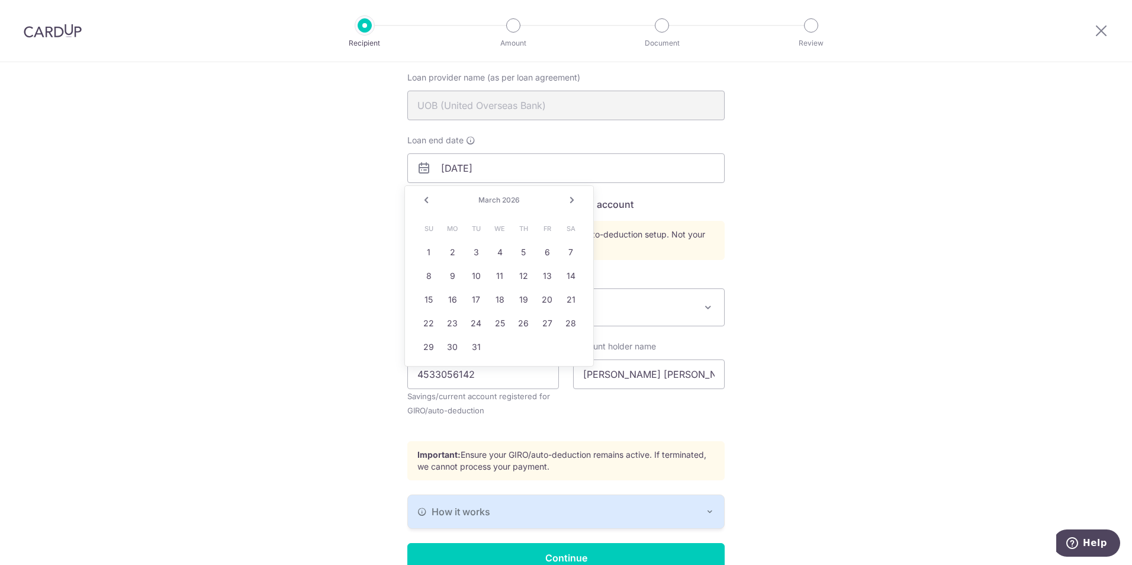
click at [510, 191] on div "Prev Next [DATE]" at bounding box center [499, 200] width 188 height 28
click at [510, 195] on span "2026" at bounding box center [511, 199] width 18 height 9
click at [510, 202] on span "2026" at bounding box center [511, 199] width 18 height 9
click at [574, 197] on link "Next" at bounding box center [572, 200] width 14 height 14
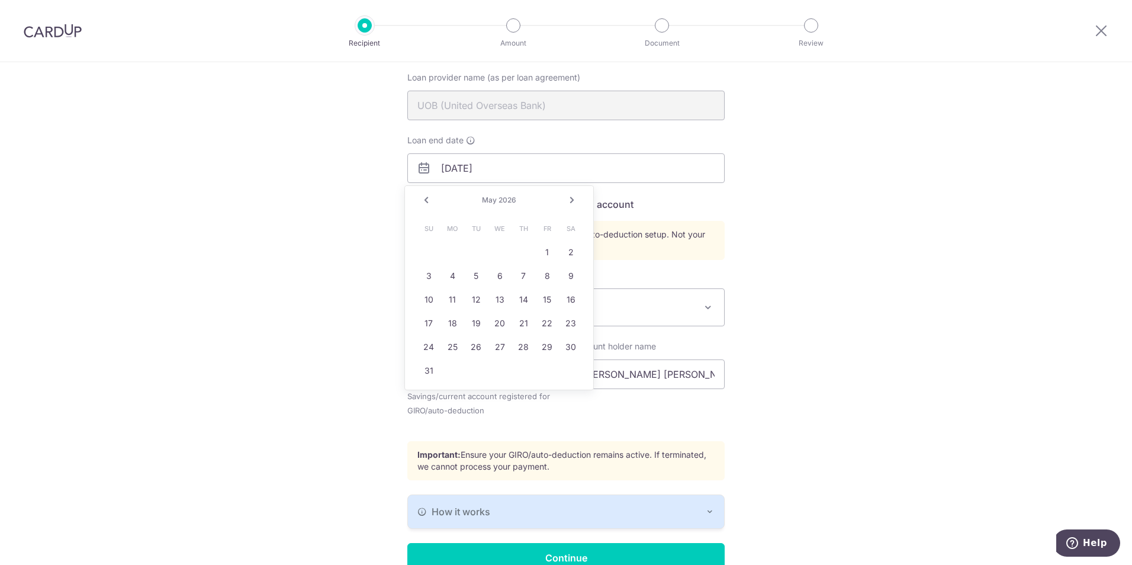
click at [574, 197] on link "Next" at bounding box center [572, 200] width 14 height 14
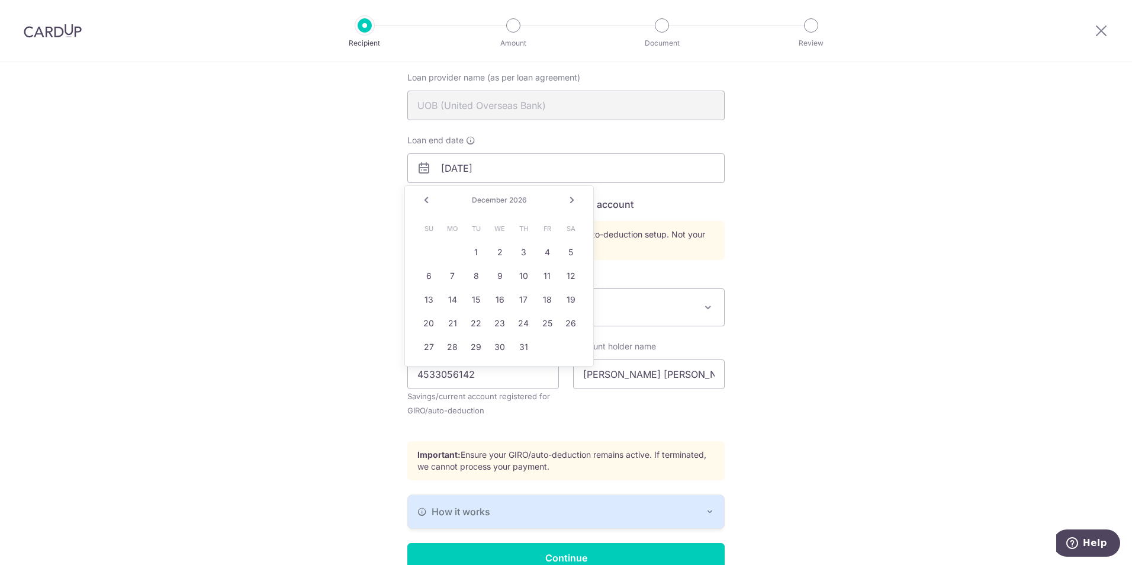
click at [574, 197] on link "Next" at bounding box center [572, 200] width 14 height 14
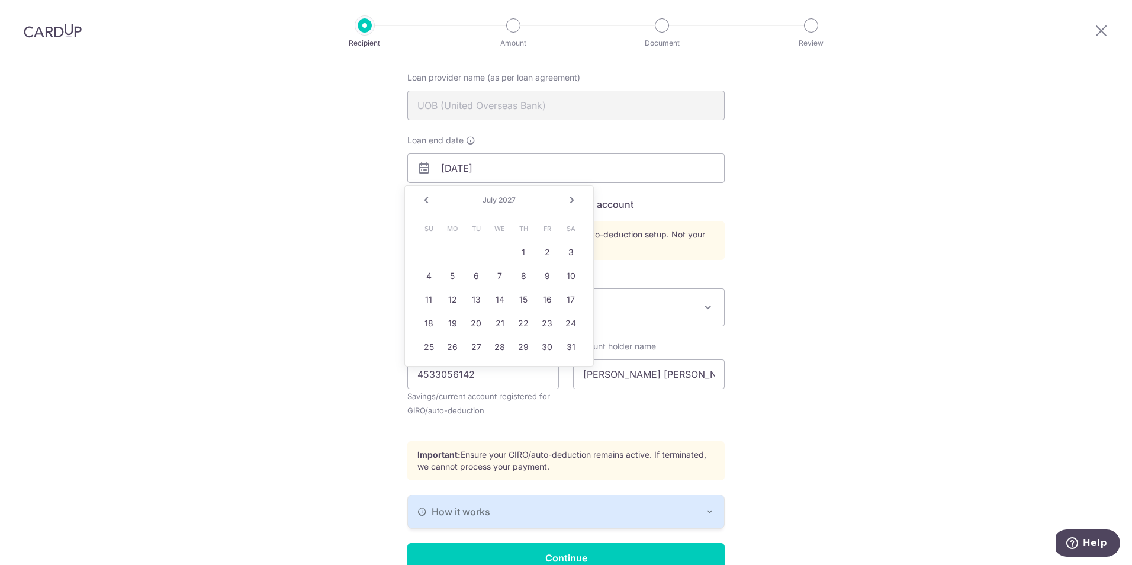
click at [574, 197] on link "Next" at bounding box center [572, 200] width 14 height 14
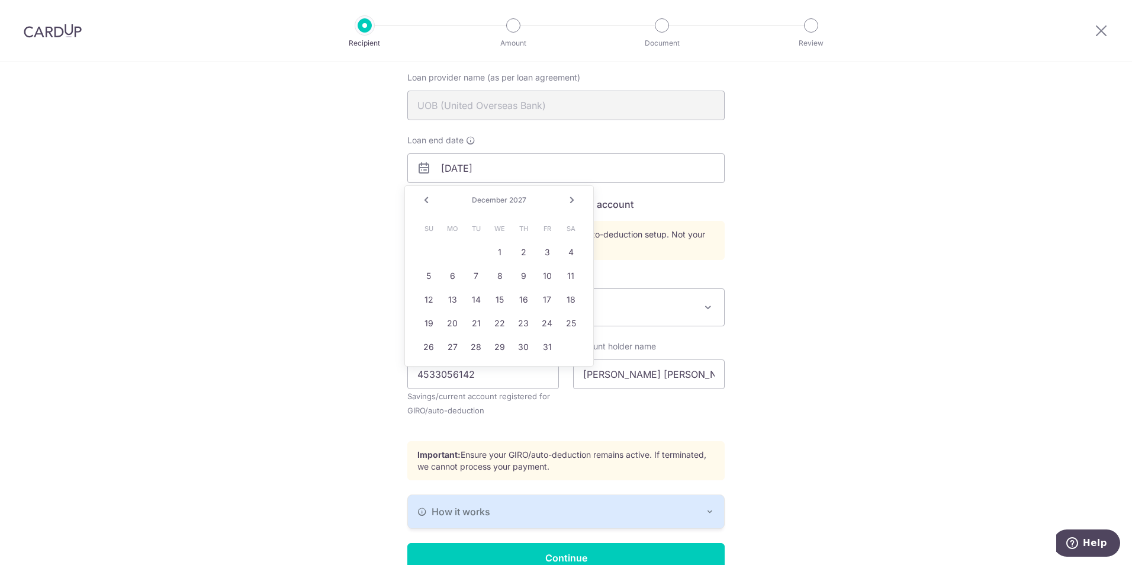
click at [574, 197] on link "Next" at bounding box center [572, 200] width 14 height 14
click at [485, 342] on link "29" at bounding box center [476, 346] width 19 height 19
type input "02/29/2028"
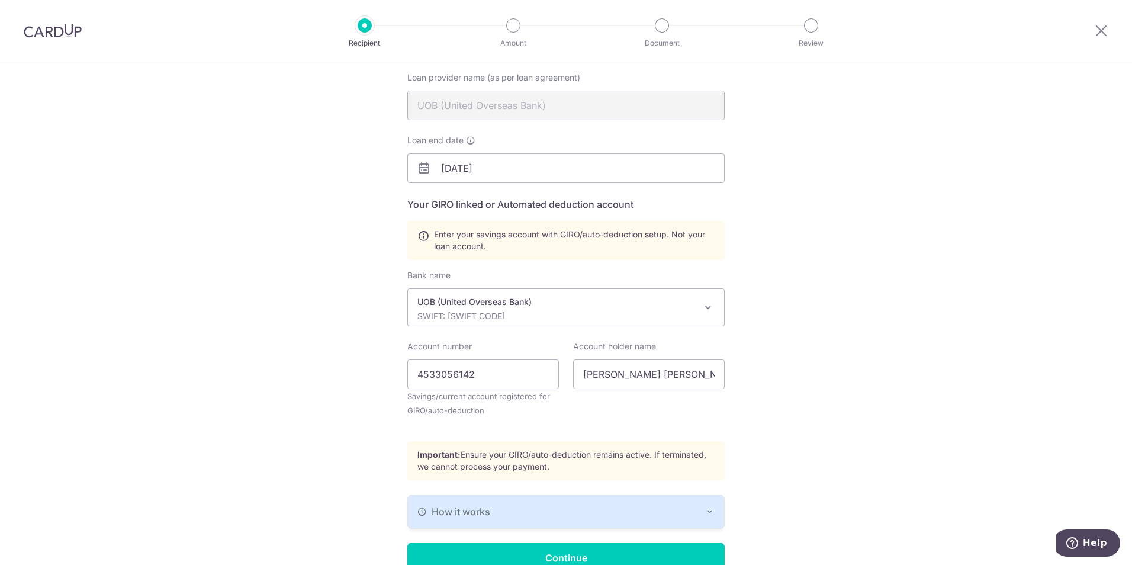
click at [771, 288] on div "Recipient Details Your recipient does not need a CardUp account to receive your…" at bounding box center [566, 286] width 1132 height 684
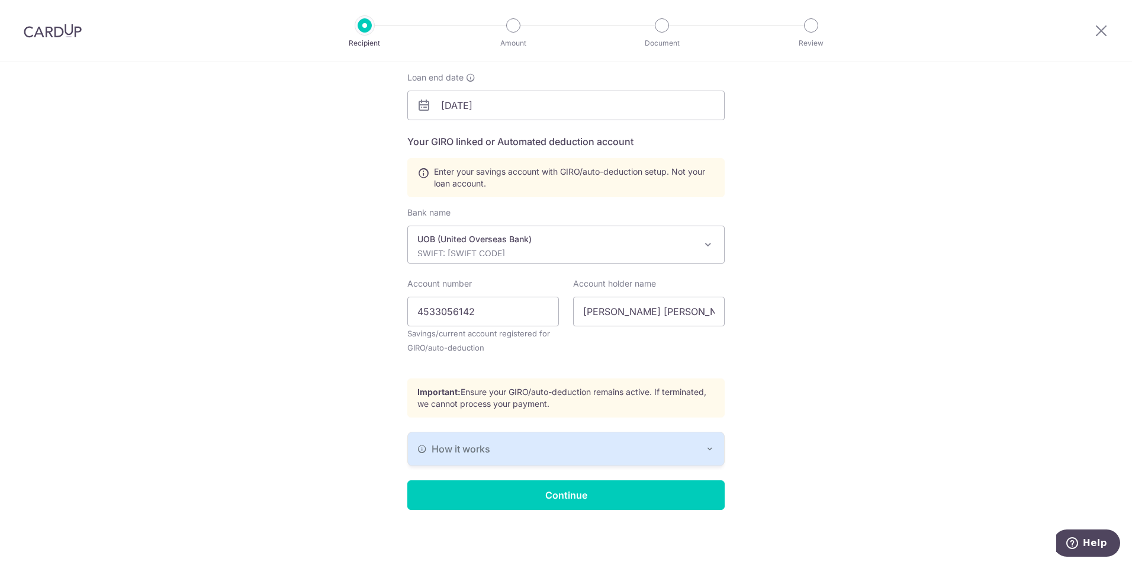
scroll to position [182, 0]
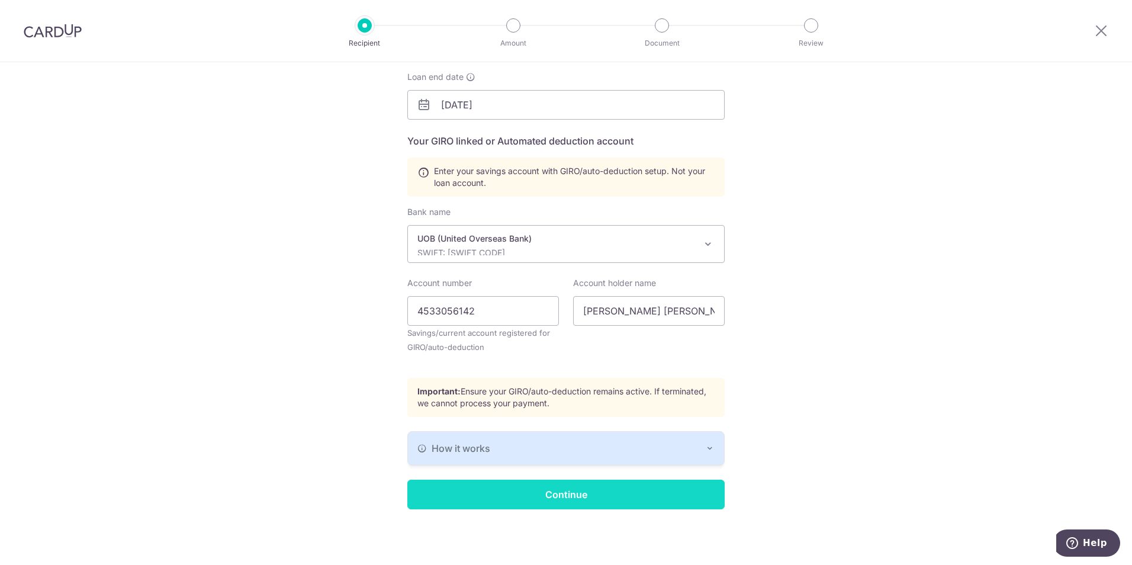
click at [594, 493] on input "Continue" at bounding box center [565, 495] width 317 height 30
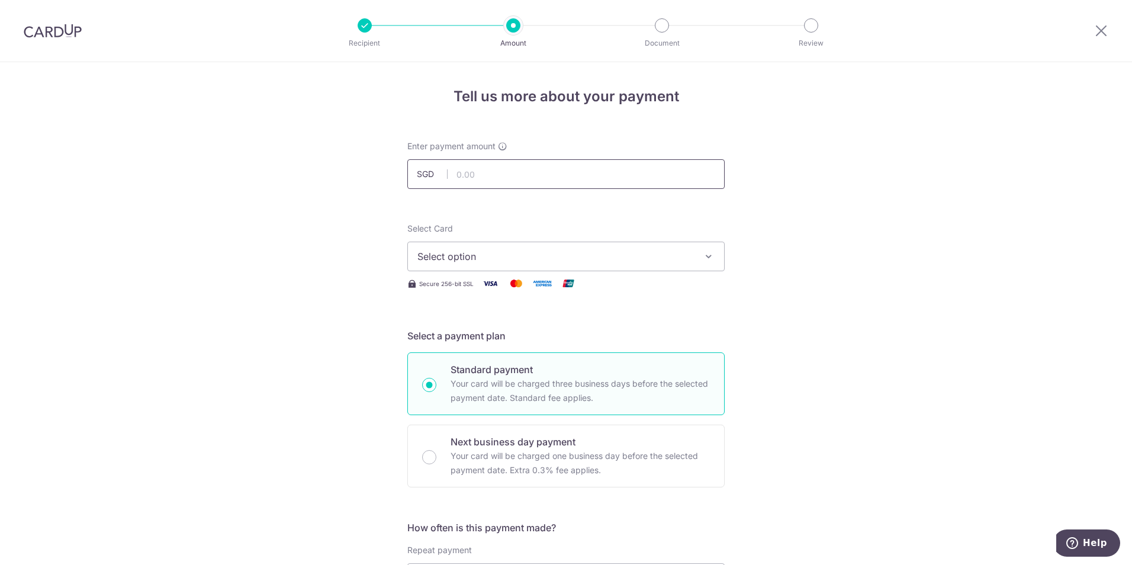
click at [499, 182] on input "text" at bounding box center [565, 174] width 317 height 30
type input "5,098.00"
click at [462, 243] on button "Select option" at bounding box center [565, 257] width 317 height 30
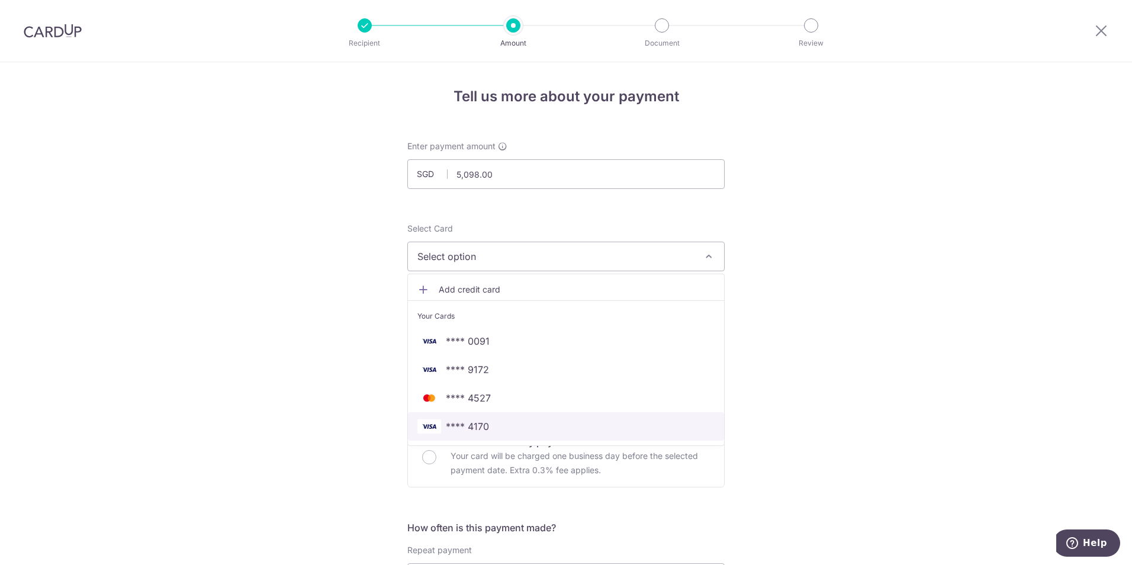
click at [483, 422] on span "**** 4170" at bounding box center [467, 426] width 43 height 14
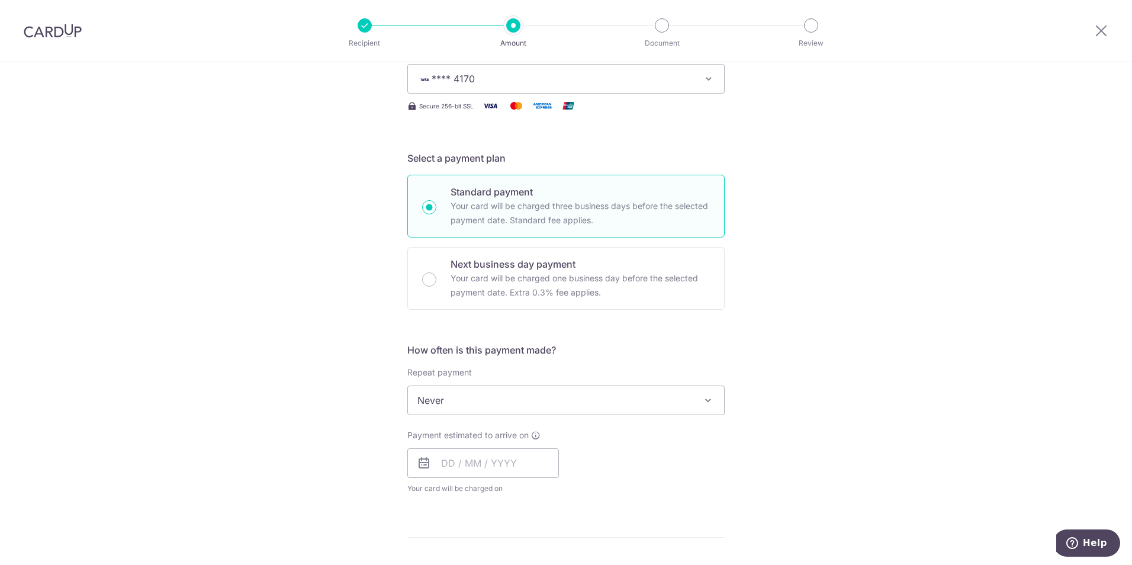
scroll to position [237, 0]
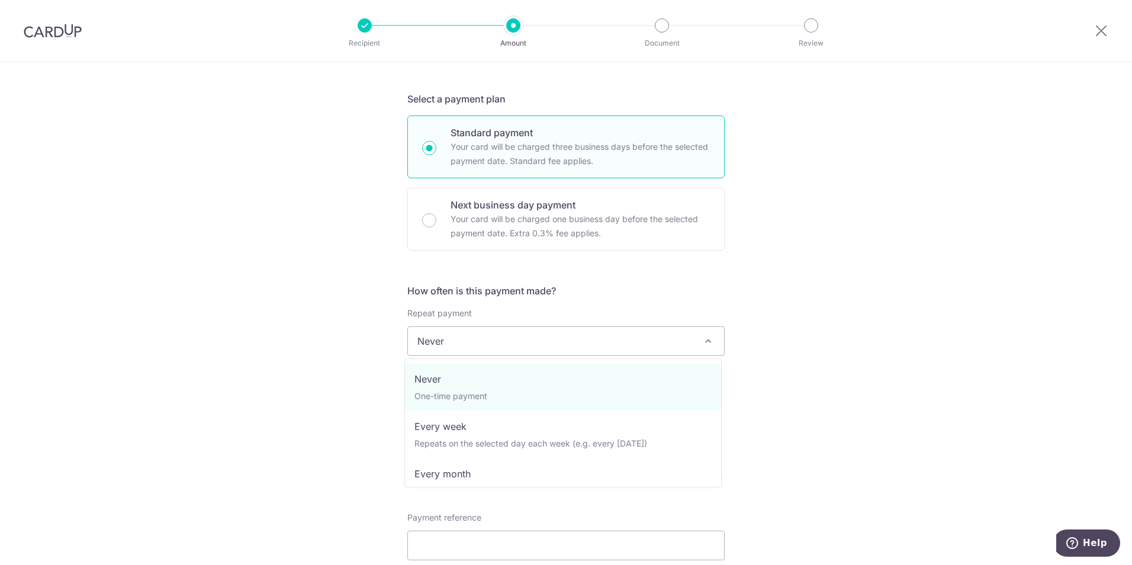
click at [536, 348] on span "Never" at bounding box center [566, 341] width 316 height 28
select select "3"
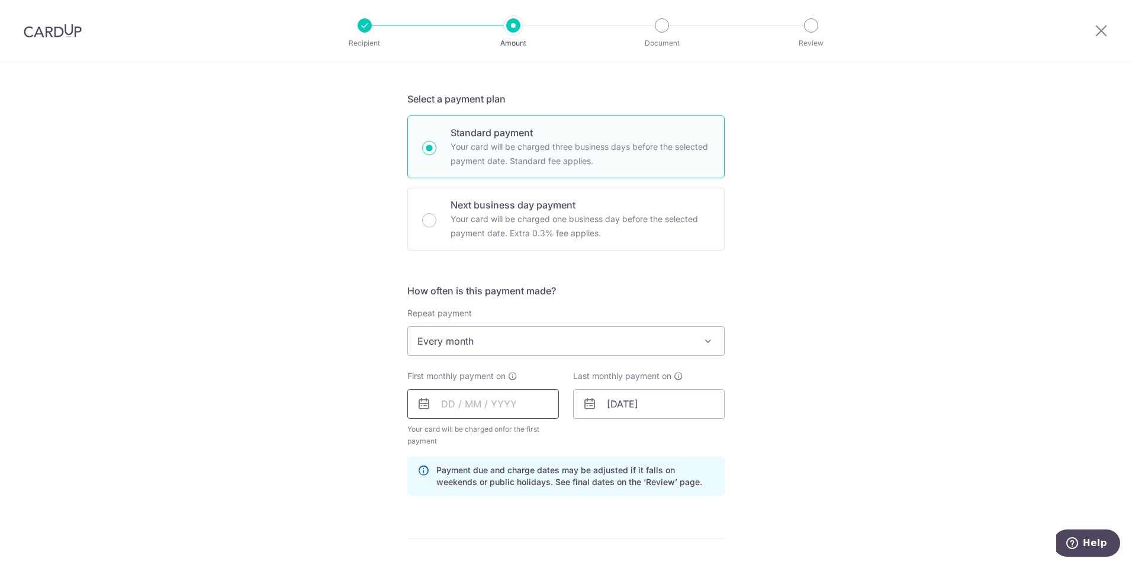
click at [468, 407] on input "text" at bounding box center [483, 404] width 152 height 30
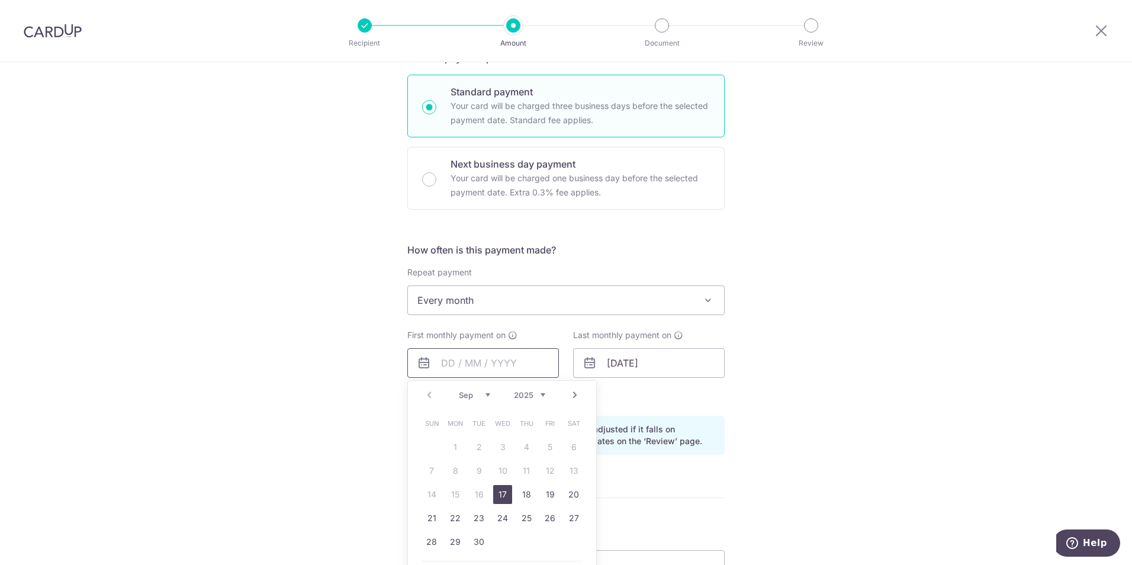
scroll to position [296, 0]
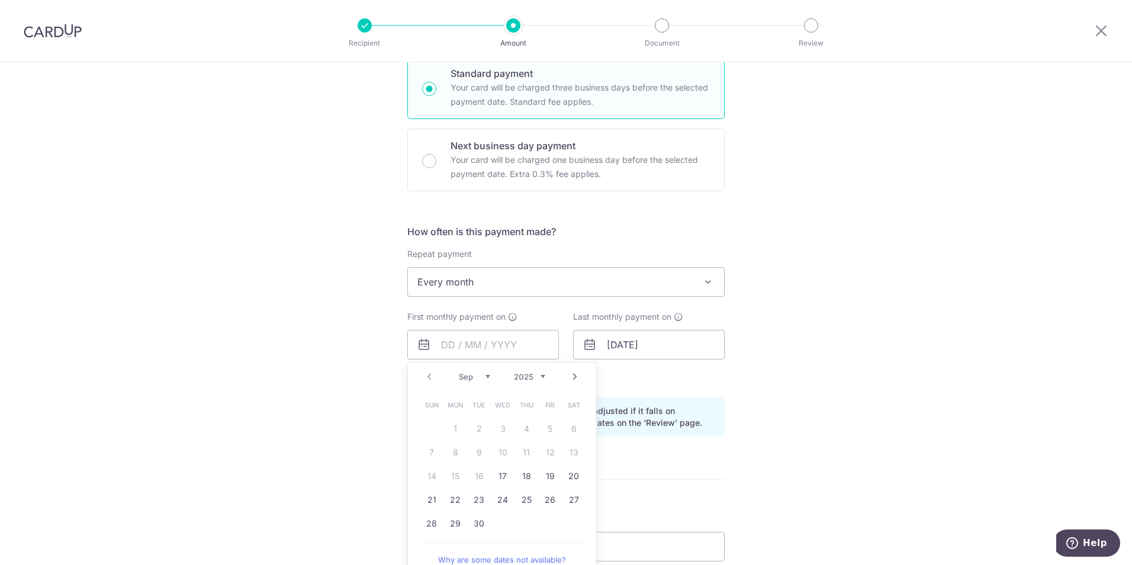
click at [490, 378] on div "Sep Oct Nov Dec 2025 2026 2027 2028 2029 2030 2031 2032 2033 2034 2035" at bounding box center [502, 377] width 86 height 10
click at [481, 378] on select "Sep Oct Nov Dec" at bounding box center [474, 376] width 31 height 9
click at [542, 379] on div "Prev Next Sep Oct Nov Dec 2025 2026 2027 2028 2029 2030 2031 2032 2033 2034 2035" at bounding box center [502, 376] width 188 height 28
click at [538, 378] on select "2025 2026 2027 2028 2029 2030 2031 2032 2033 2034 2035" at bounding box center [529, 376] width 31 height 9
click at [484, 376] on select "Jan Feb Mar Apr May Jun Jul Aug Sep Oct Nov Dec" at bounding box center [474, 376] width 31 height 9
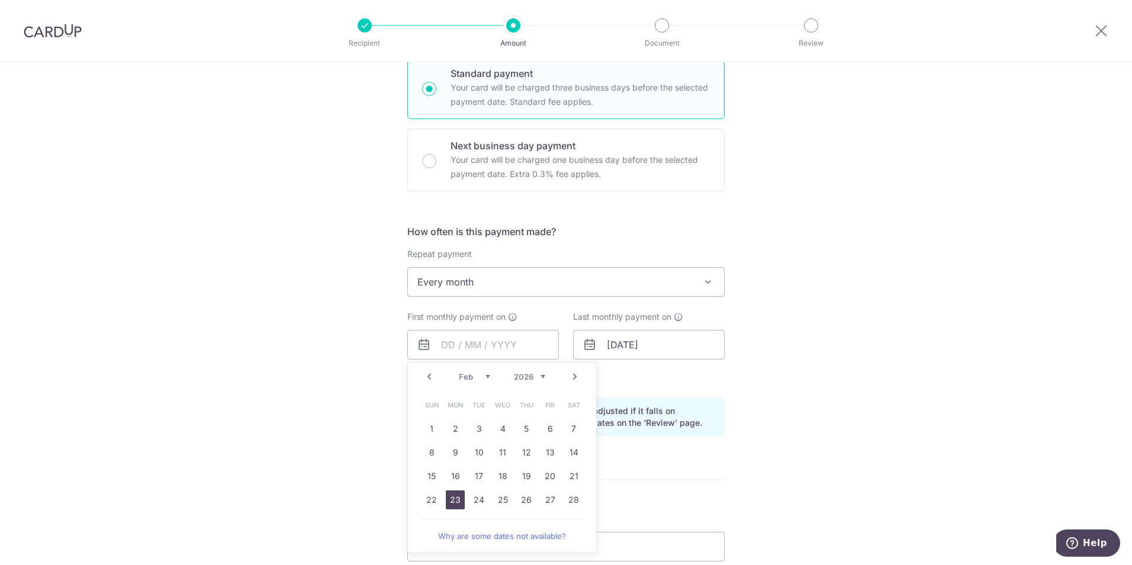
click at [452, 504] on link "23" at bounding box center [455, 499] width 19 height 19
type input "[DATE]"
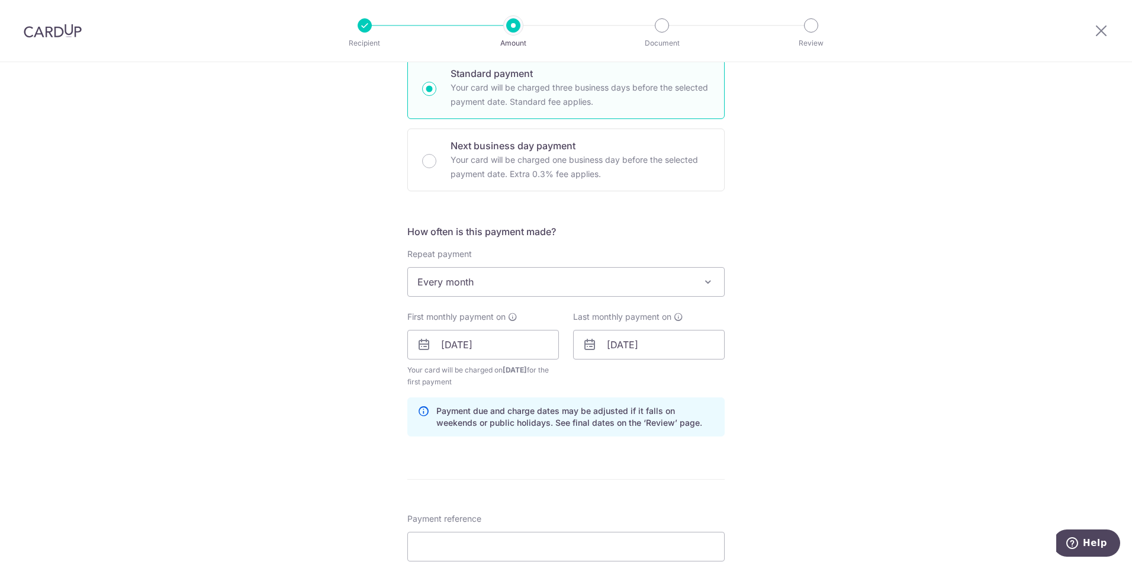
click at [768, 471] on div "Tell us more about your payment Enter payment amount SGD 5,098.00 5098.00 Selec…" at bounding box center [566, 331] width 1132 height 1131
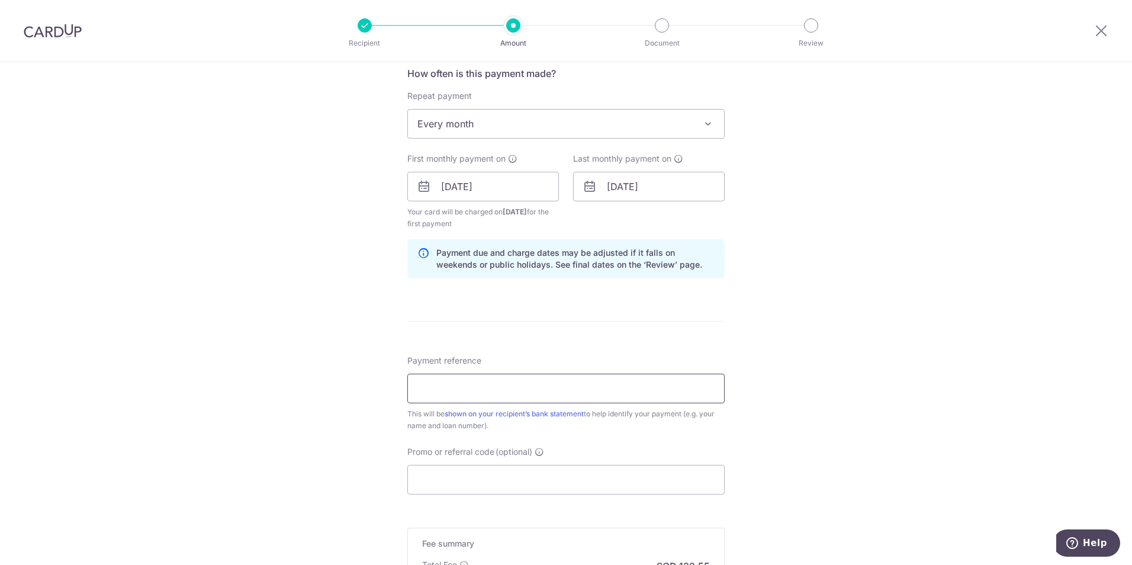
scroll to position [474, 0]
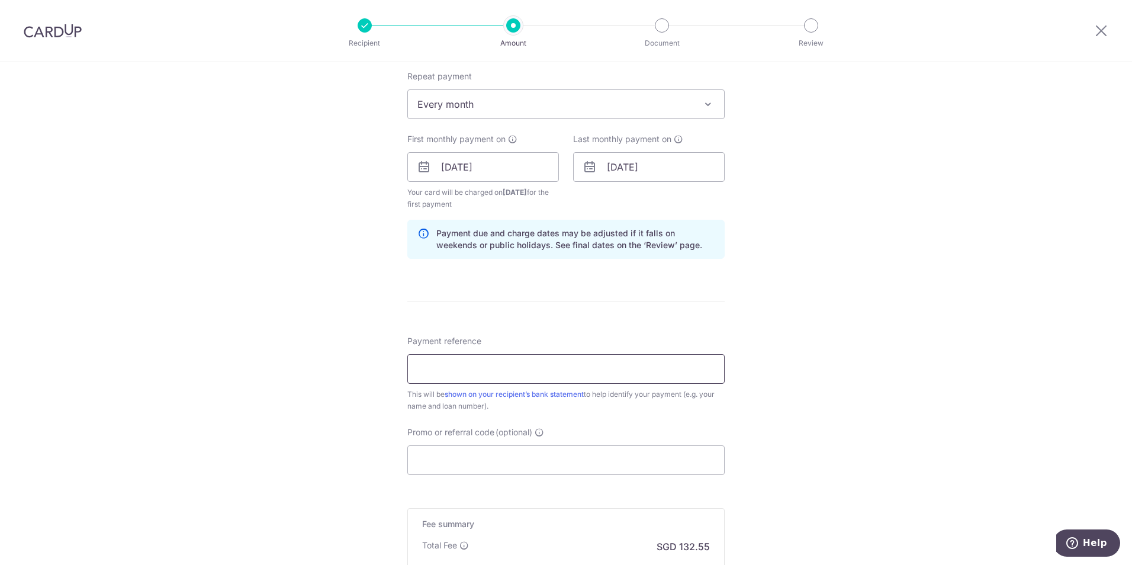
click at [545, 373] on input "Payment reference" at bounding box center [565, 369] width 317 height 30
type input "EWM 04-05"
type input "3NEWR6"
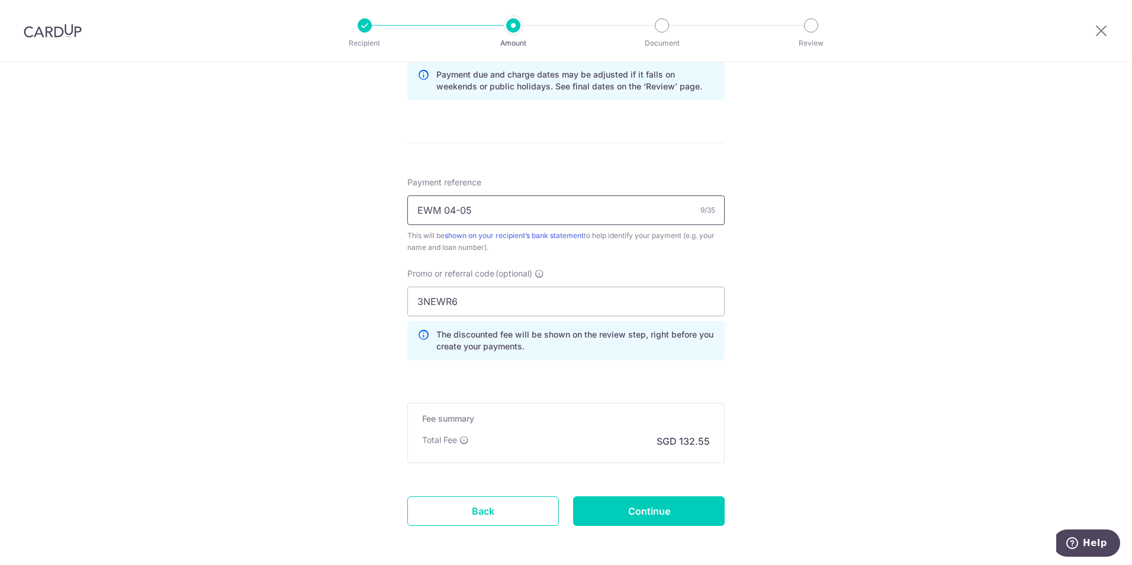
scroll to position [651, 0]
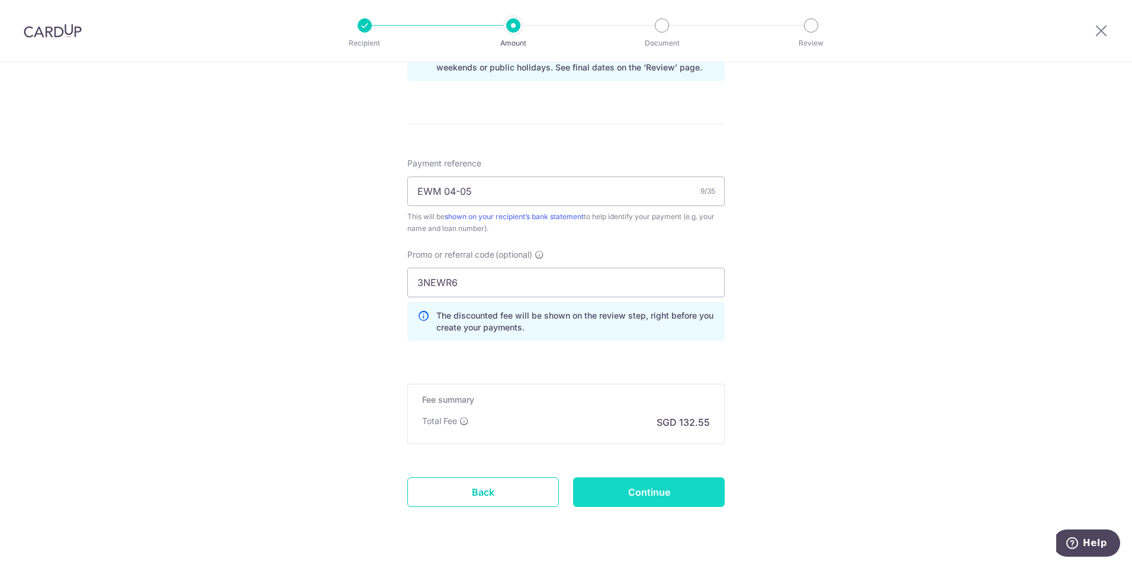
click at [629, 487] on input "Continue" at bounding box center [649, 492] width 152 height 30
type input "Create Schedule"
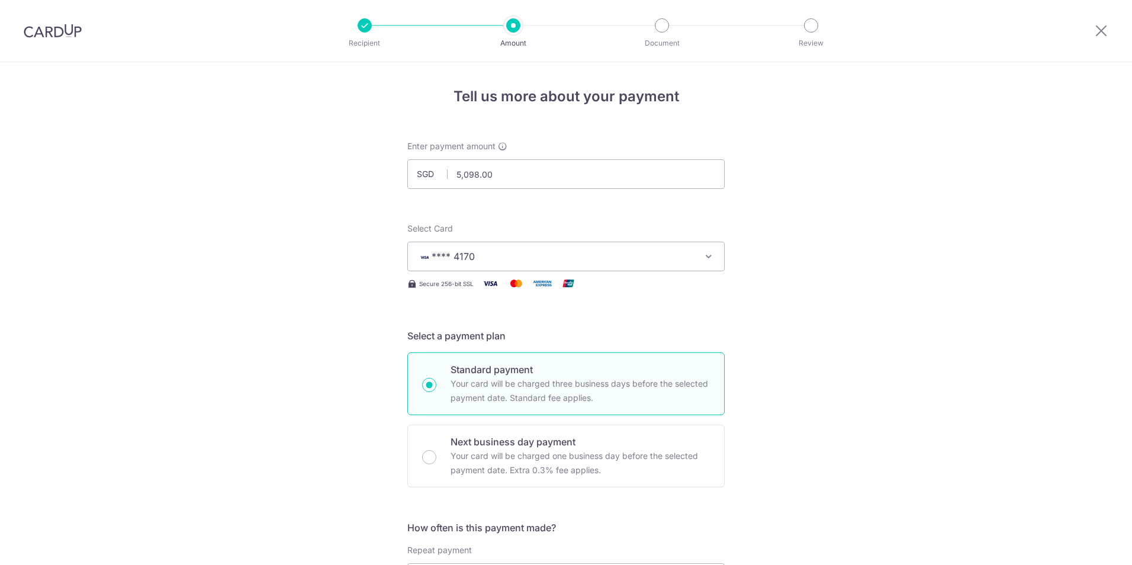
scroll to position [638, 0]
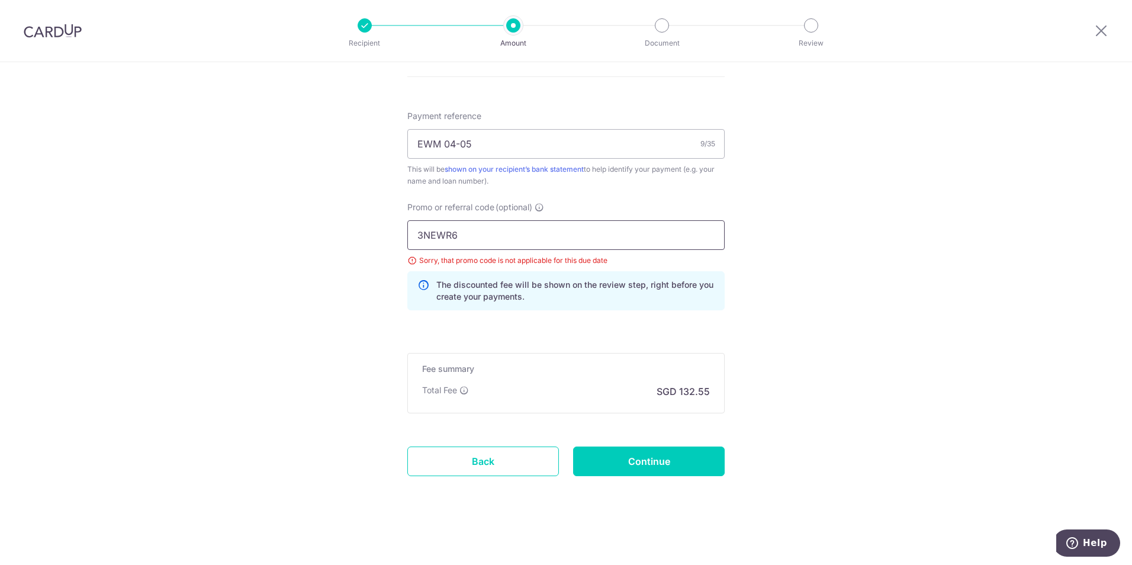
click at [581, 239] on input "3NEWR6" at bounding box center [565, 235] width 317 height 30
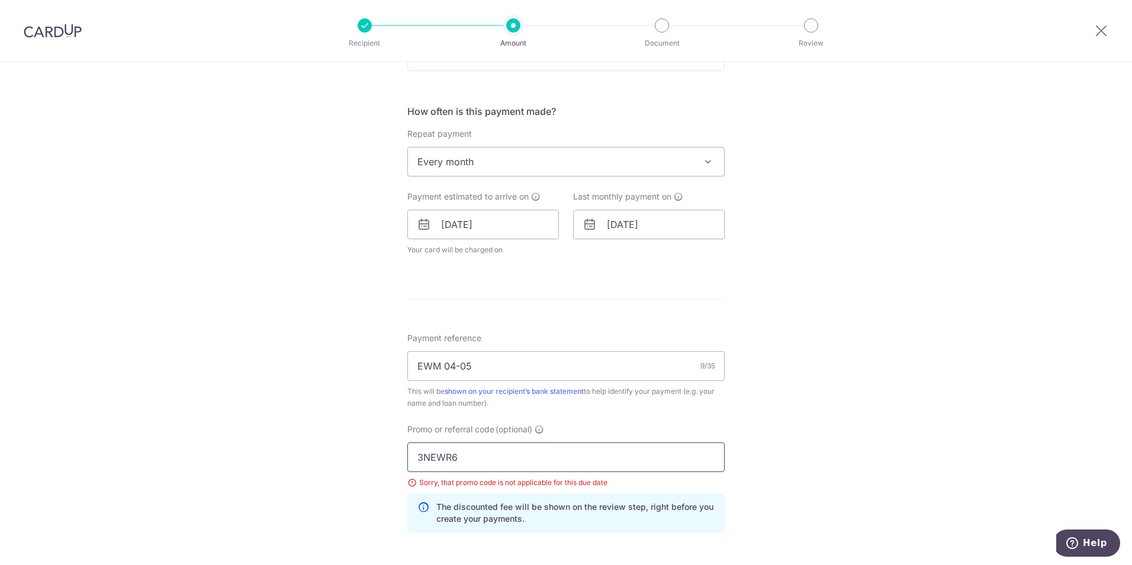
scroll to position [401, 0]
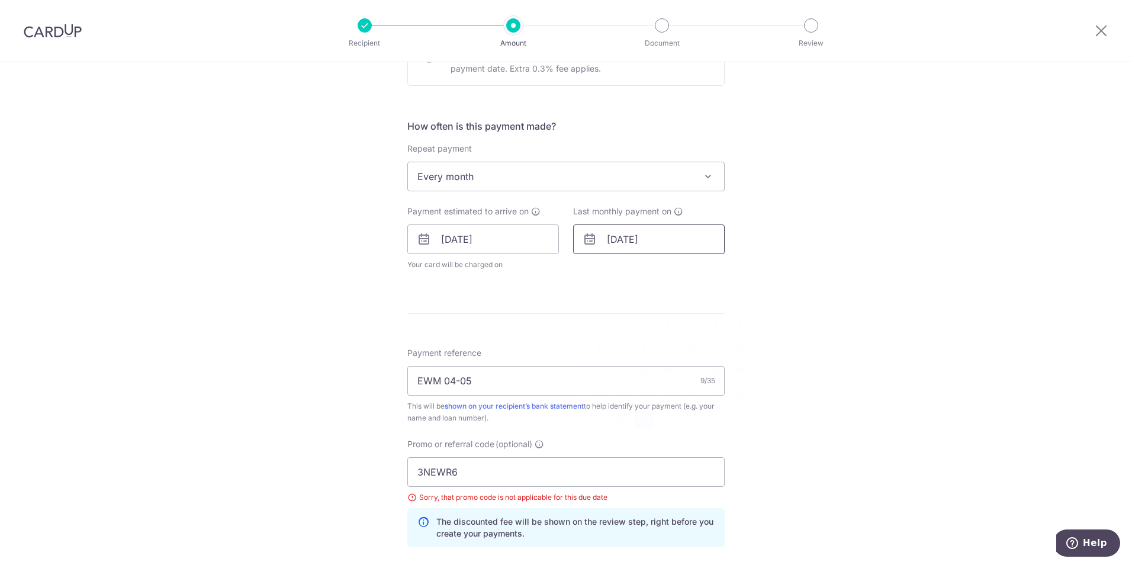
click at [687, 252] on input "[DATE]" at bounding box center [649, 239] width 152 height 30
click at [708, 269] on select "2026 2027 2028 2029 2030 2031 2032 2033 2034 2035" at bounding box center [695, 270] width 31 height 9
click at [840, 270] on div "Tell us more about your payment Enter payment amount SGD 5,098.00 5098.00 Selec…" at bounding box center [566, 231] width 1132 height 1141
click at [713, 246] on input "[DATE]" at bounding box center [649, 239] width 152 height 30
click at [699, 273] on select "2026 2027 2028 2029 2030 2031 2032 2033 2034 2035" at bounding box center [695, 270] width 31 height 9
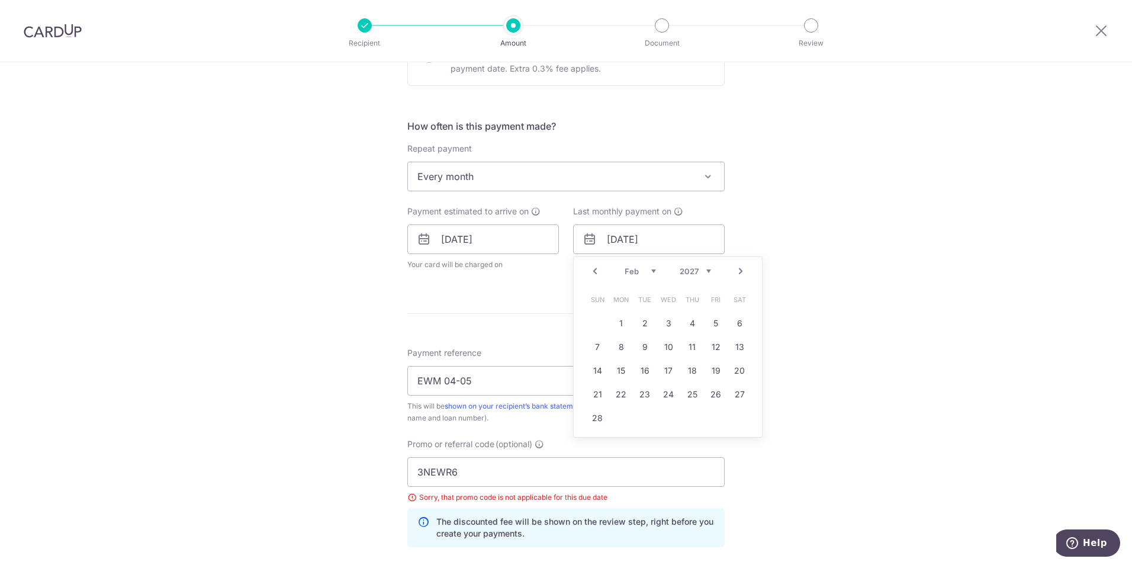
click at [639, 273] on select "Jan Feb Mar Apr May Jun [DATE] Aug Sep Oct Nov Dec" at bounding box center [640, 270] width 31 height 9
click at [596, 415] on link "28" at bounding box center [597, 418] width 19 height 19
type input "[DATE]"
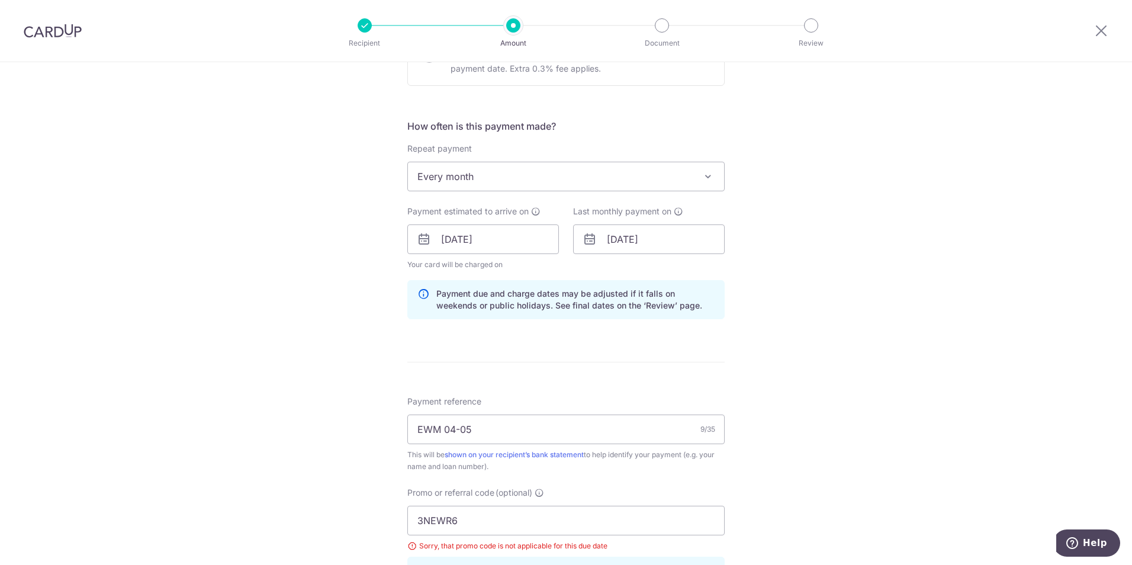
click at [615, 374] on form "Enter payment amount SGD 5,098.00 5098.00 Select Card **** 4170 Add credit card…" at bounding box center [565, 267] width 317 height 1056
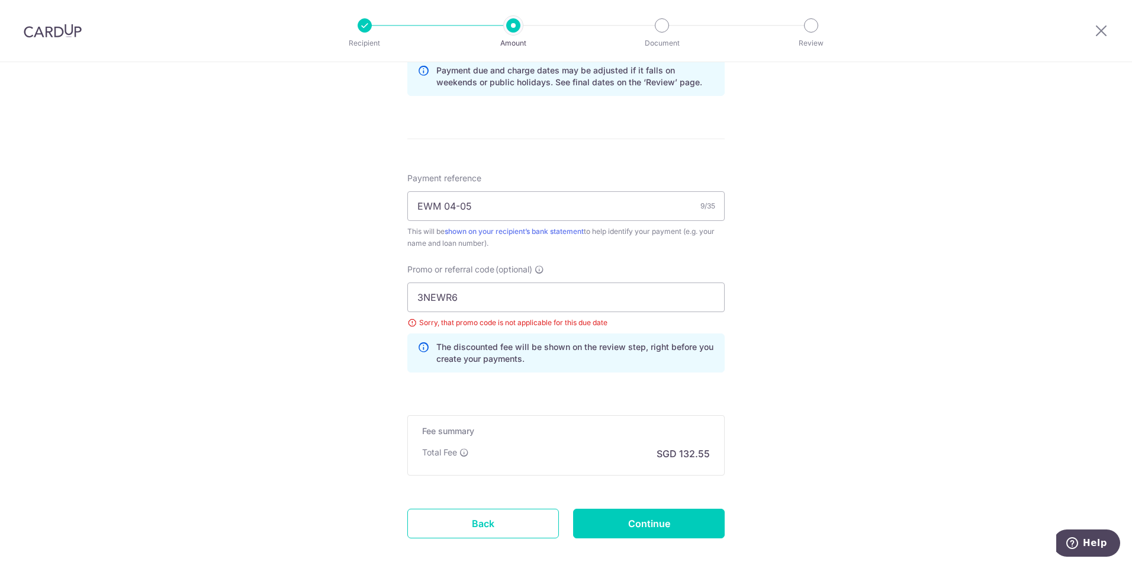
scroll to position [687, 0]
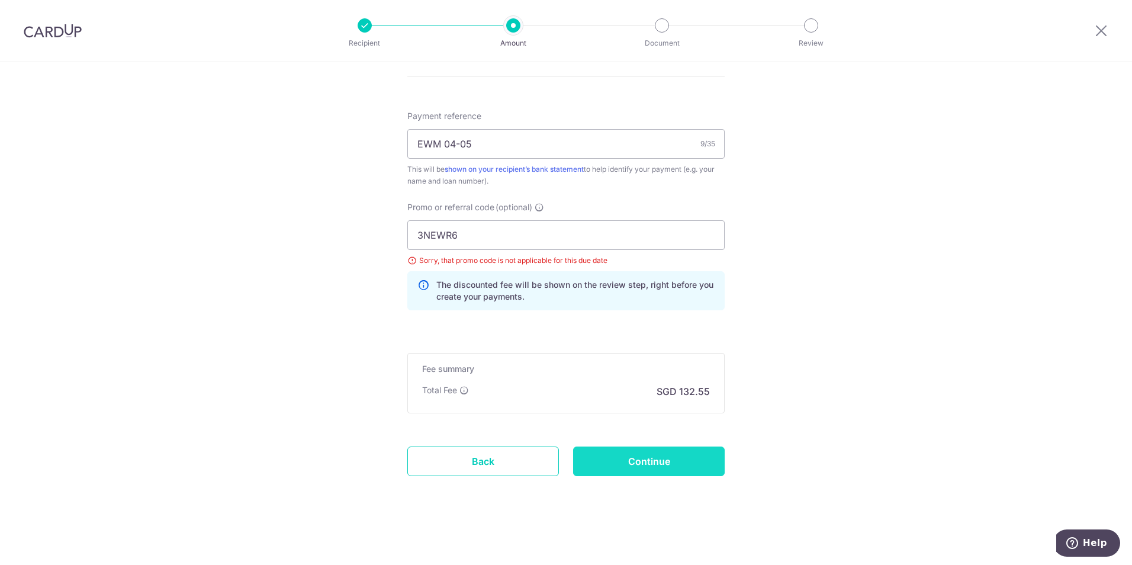
click at [648, 468] on input "Continue" at bounding box center [649, 461] width 152 height 30
type input "Update Schedule"
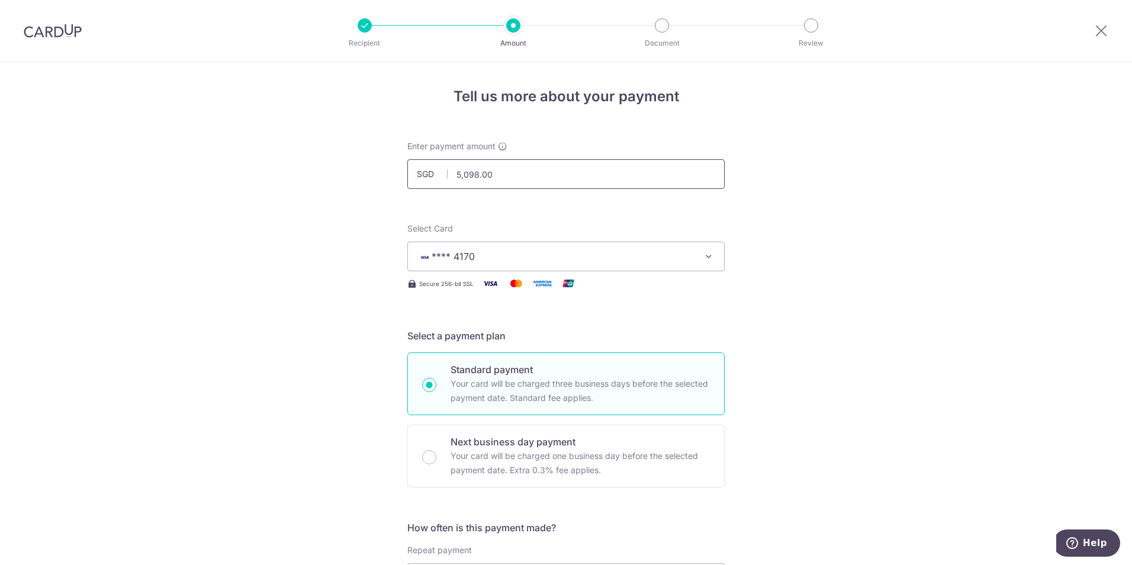
click at [531, 171] on input "5,098.00" at bounding box center [565, 174] width 317 height 30
type input "5,098.00"
